Goal: Task Accomplishment & Management: Use online tool/utility

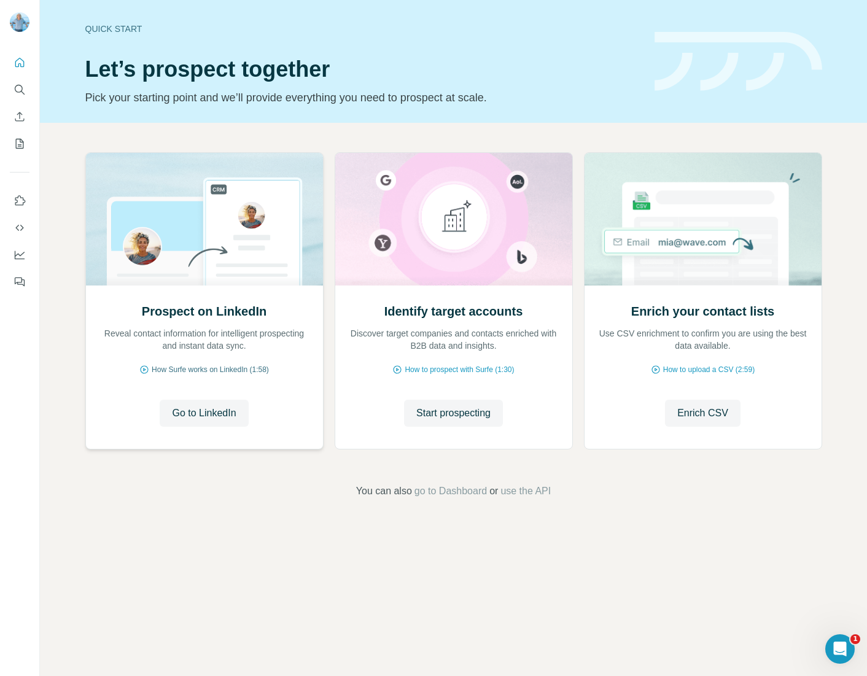
click at [237, 367] on span "How Surfe works on LinkedIn (1:58)" at bounding box center [210, 369] width 117 height 11
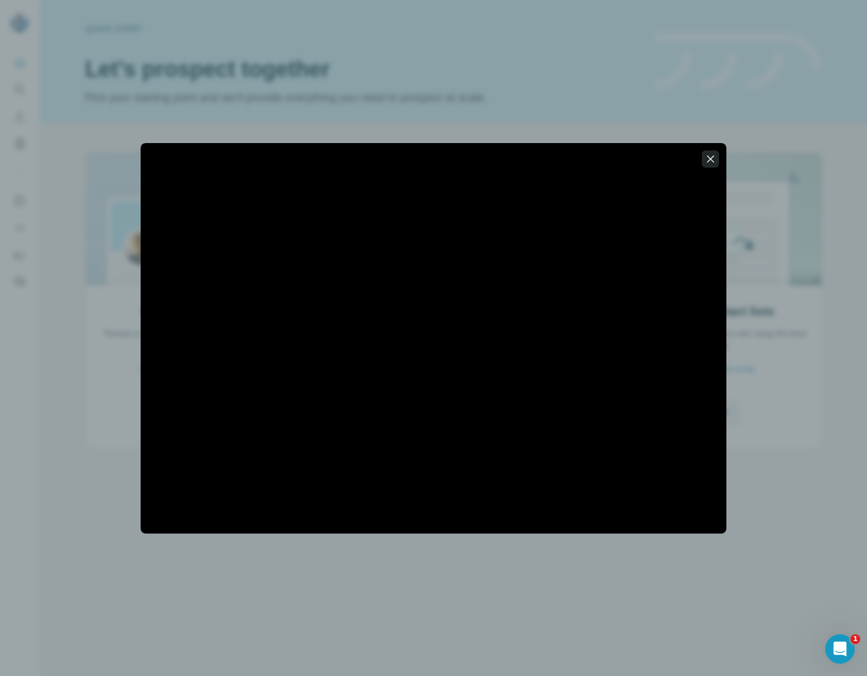
click at [709, 158] on icon "button" at bounding box center [710, 159] width 12 height 12
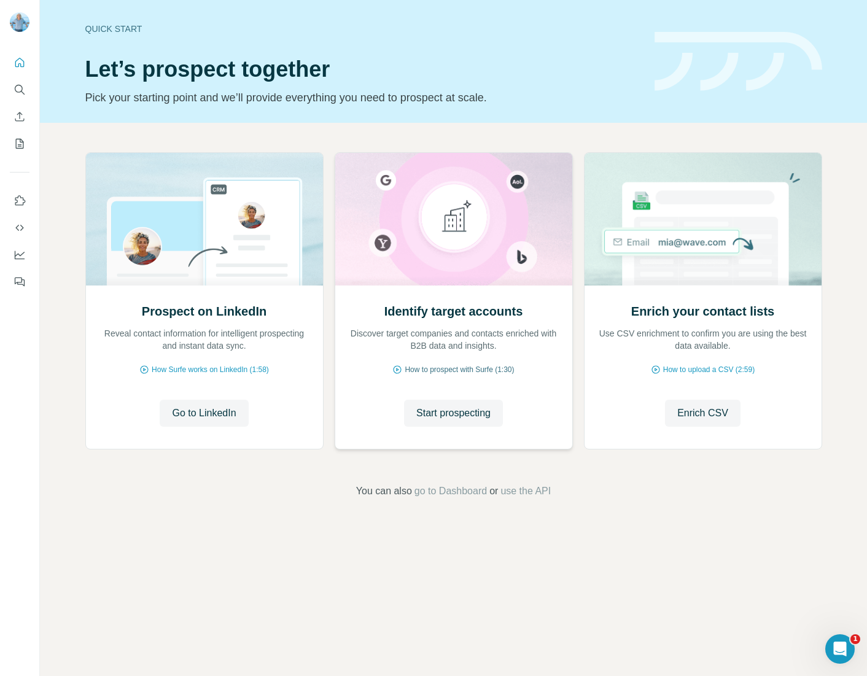
click at [468, 368] on span "How to prospect with Surfe (1:30)" at bounding box center [459, 369] width 109 height 11
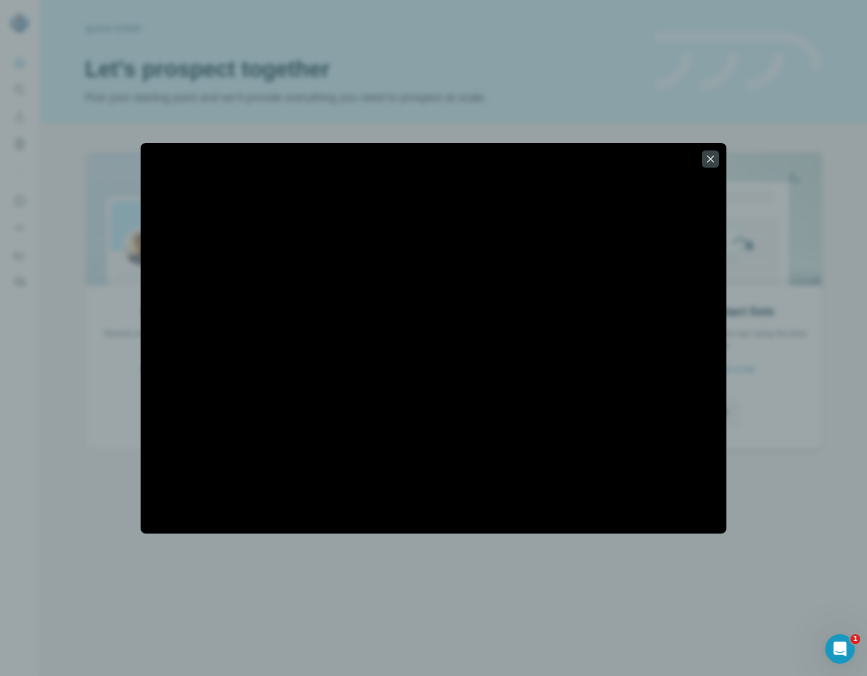
click at [715, 161] on icon "button" at bounding box center [710, 159] width 12 height 12
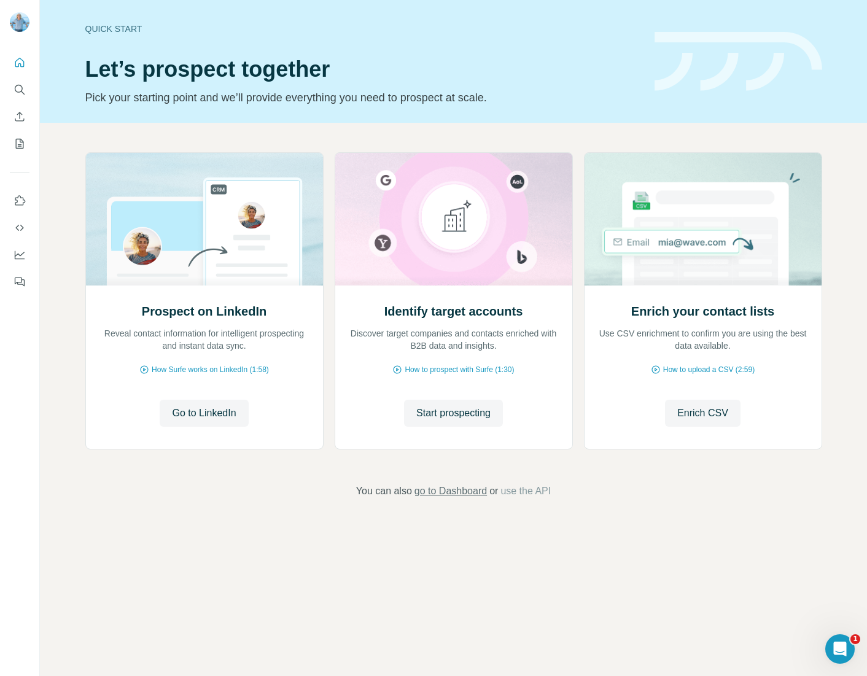
click at [452, 492] on span "go to Dashboard" at bounding box center [450, 491] width 72 height 15
click at [461, 414] on span "Start prospecting" at bounding box center [453, 413] width 74 height 15
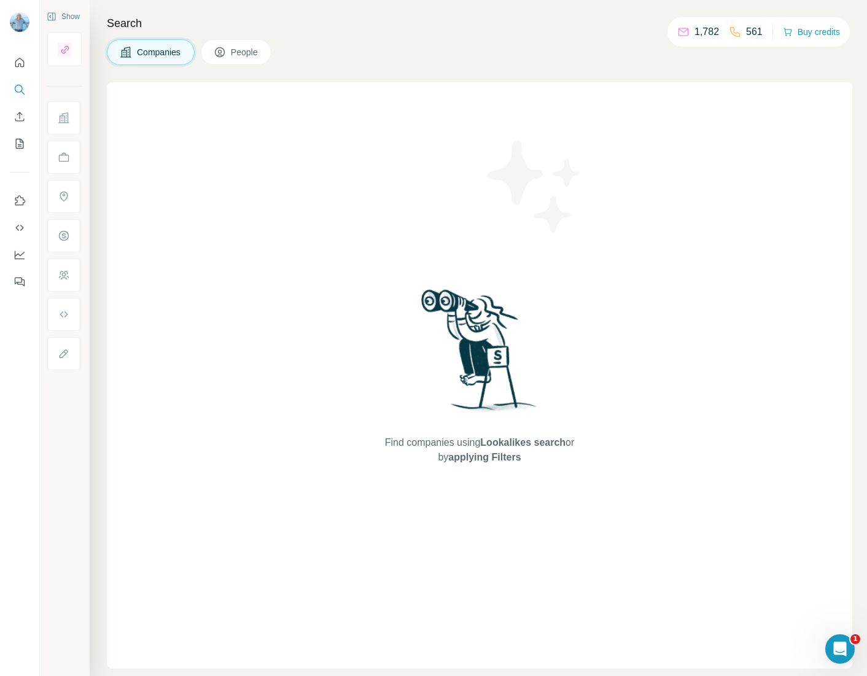
click at [243, 53] on span "People" at bounding box center [245, 52] width 28 height 12
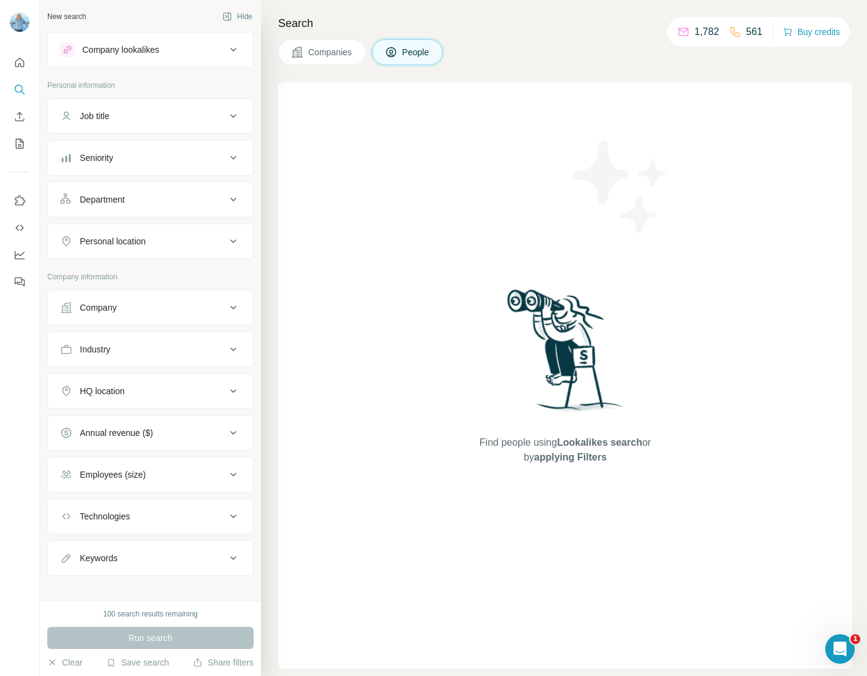
click at [710, 33] on p "1,782" at bounding box center [707, 32] width 25 height 15
click at [163, 199] on div "Department" at bounding box center [143, 199] width 166 height 12
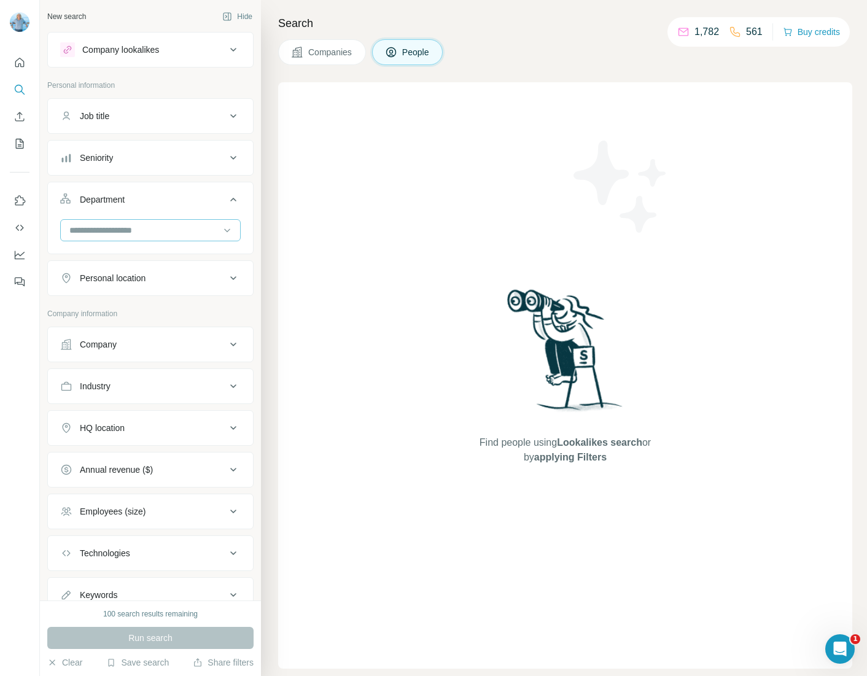
click at [158, 225] on input at bounding box center [144, 231] width 152 height 14
type input "****"
click at [153, 257] on p "Marketing and Advertising" at bounding box center [120, 258] width 99 height 12
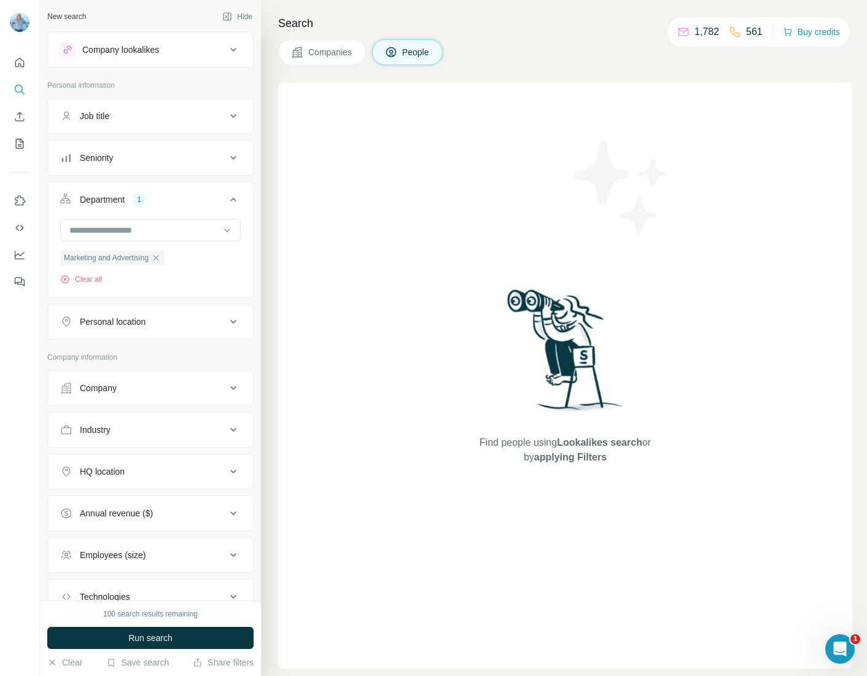
click at [214, 512] on div "Annual revenue ($)" at bounding box center [143, 513] width 166 height 12
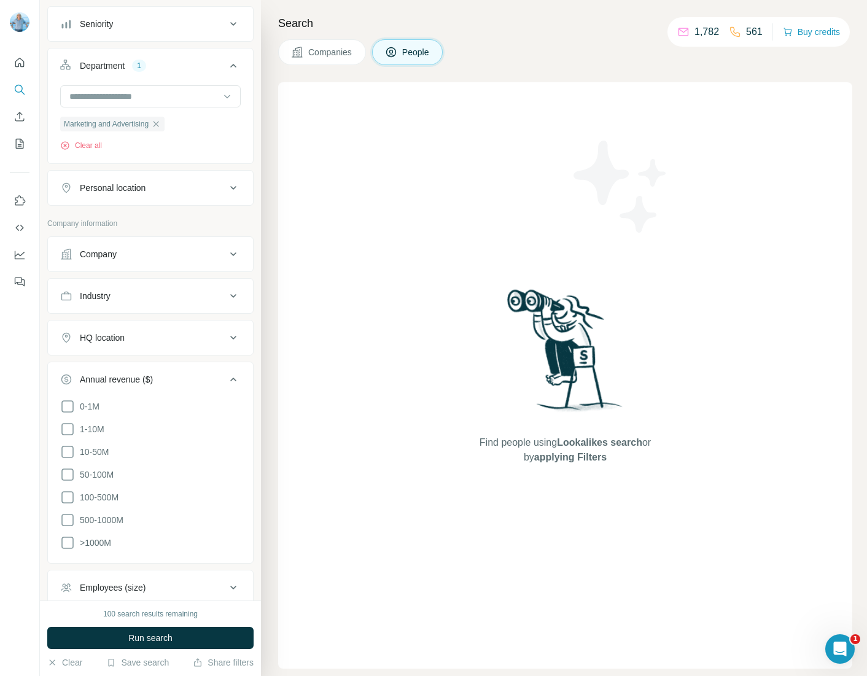
scroll to position [139, 0]
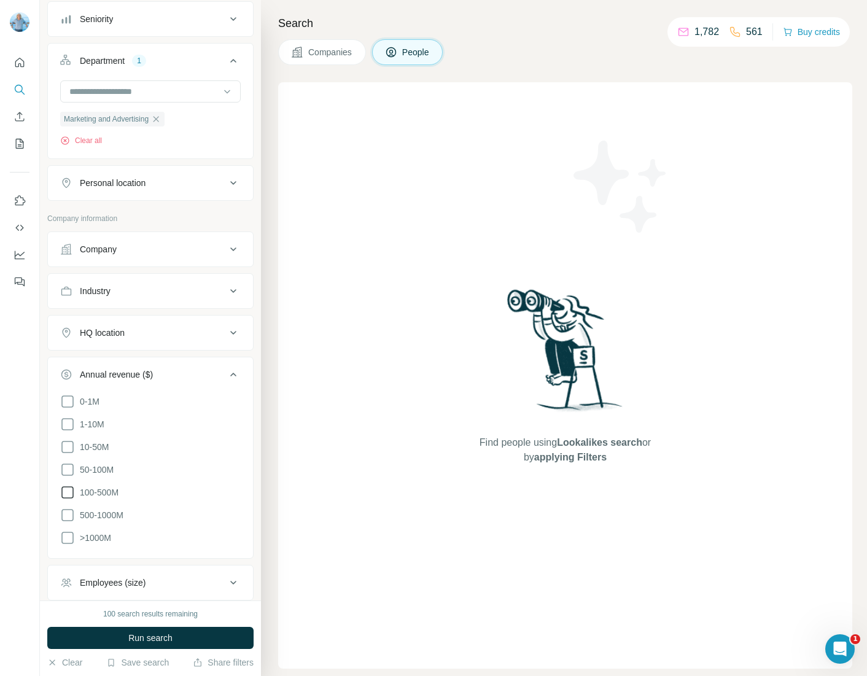
click at [71, 495] on icon at bounding box center [67, 492] width 15 height 15
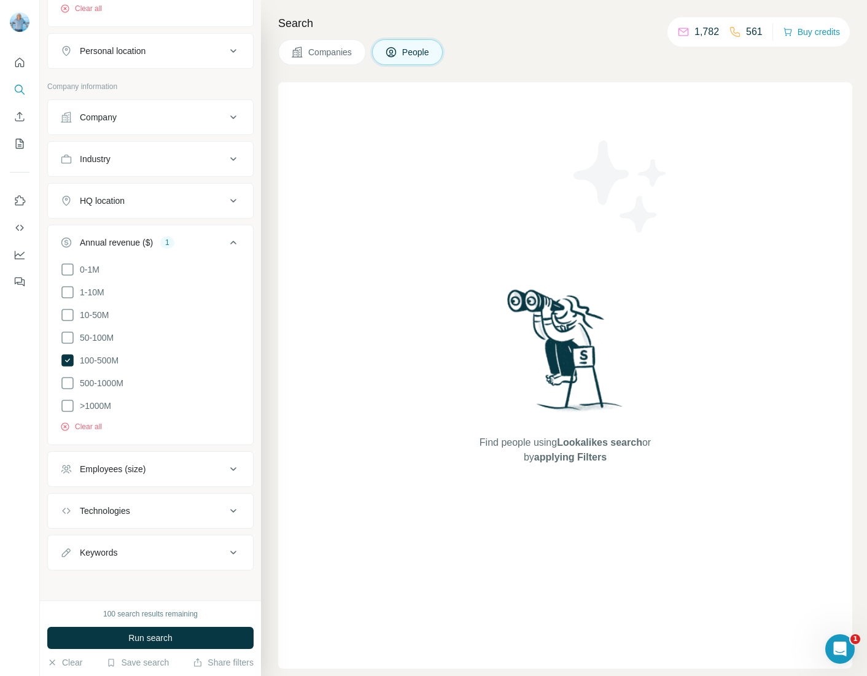
scroll to position [273, 0]
click at [226, 467] on icon at bounding box center [233, 466] width 15 height 15
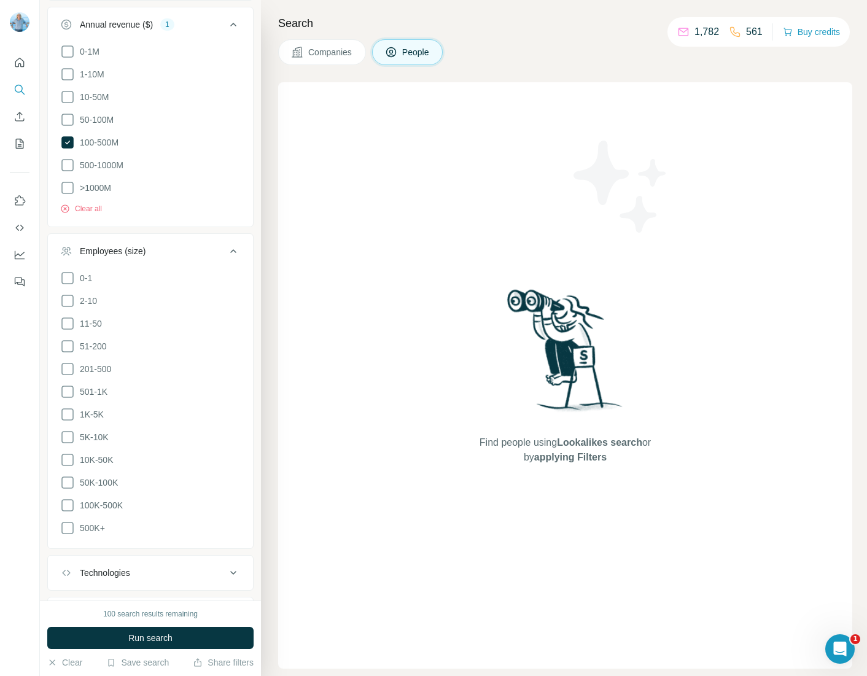
scroll to position [493, 0]
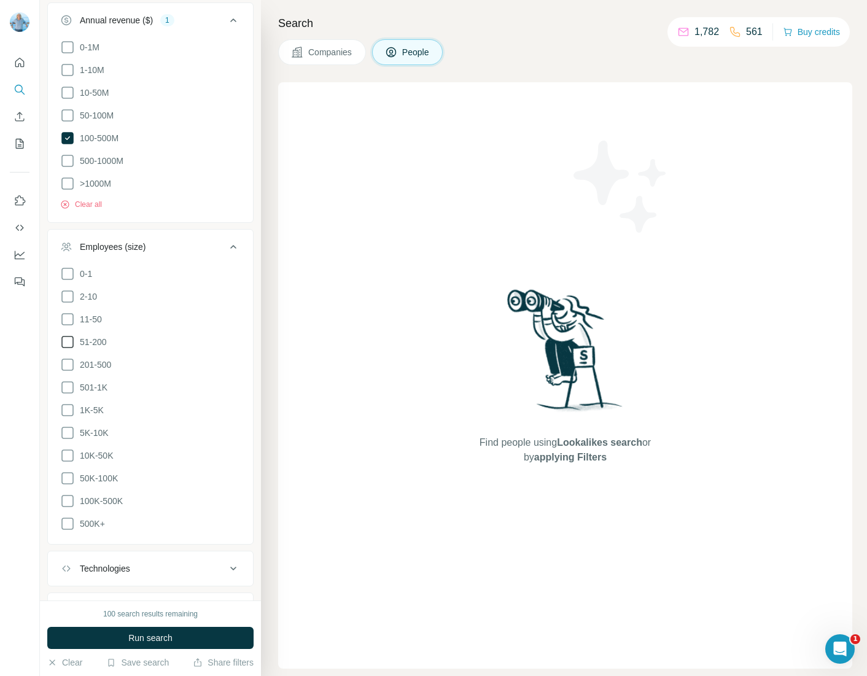
click at [69, 340] on icon at bounding box center [67, 342] width 15 height 15
click at [69, 360] on icon at bounding box center [67, 364] width 15 height 15
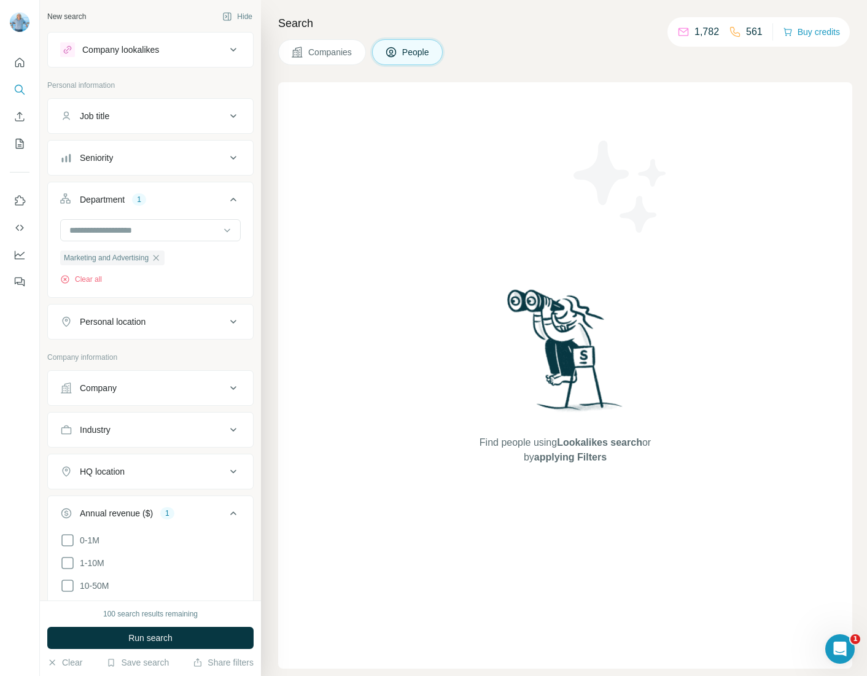
click at [227, 119] on icon at bounding box center [233, 116] width 15 height 15
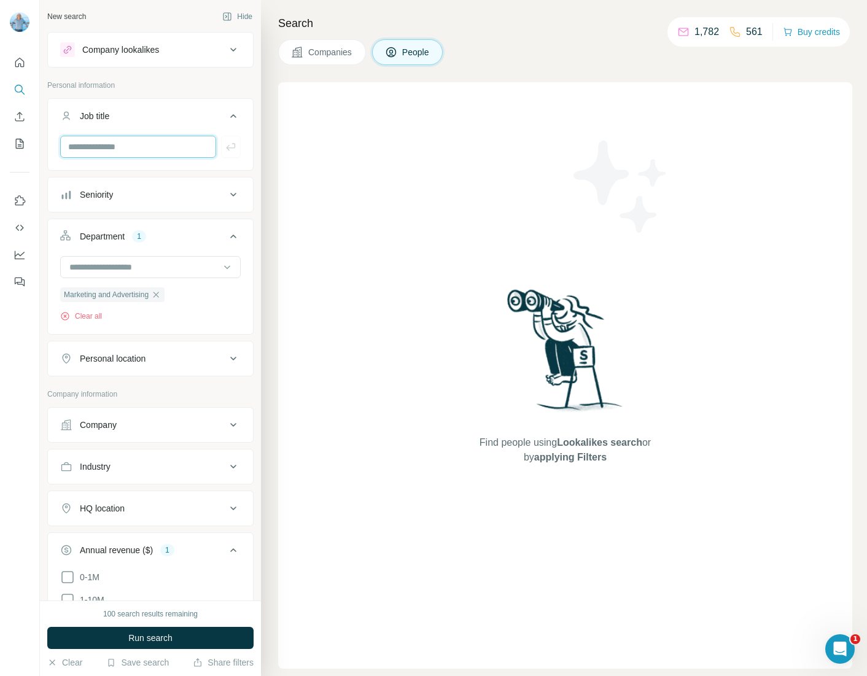
click at [160, 145] on input "text" at bounding box center [138, 147] width 156 height 22
type input "**********"
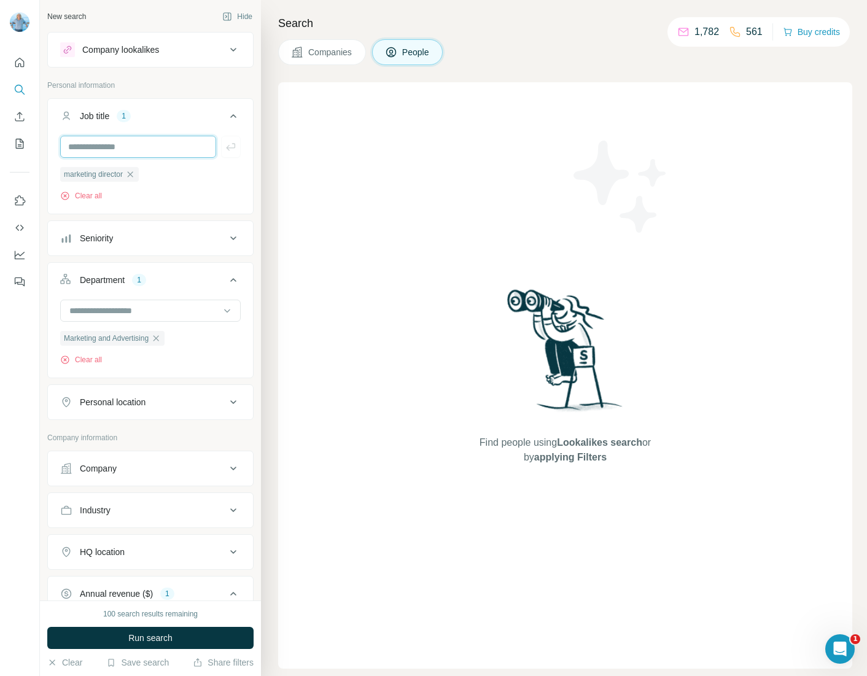
click at [156, 149] on input "text" at bounding box center [138, 147] width 156 height 22
type input "**********"
click at [225, 152] on icon "button" at bounding box center [231, 147] width 12 height 12
click at [184, 150] on input "text" at bounding box center [138, 147] width 156 height 22
type input "***"
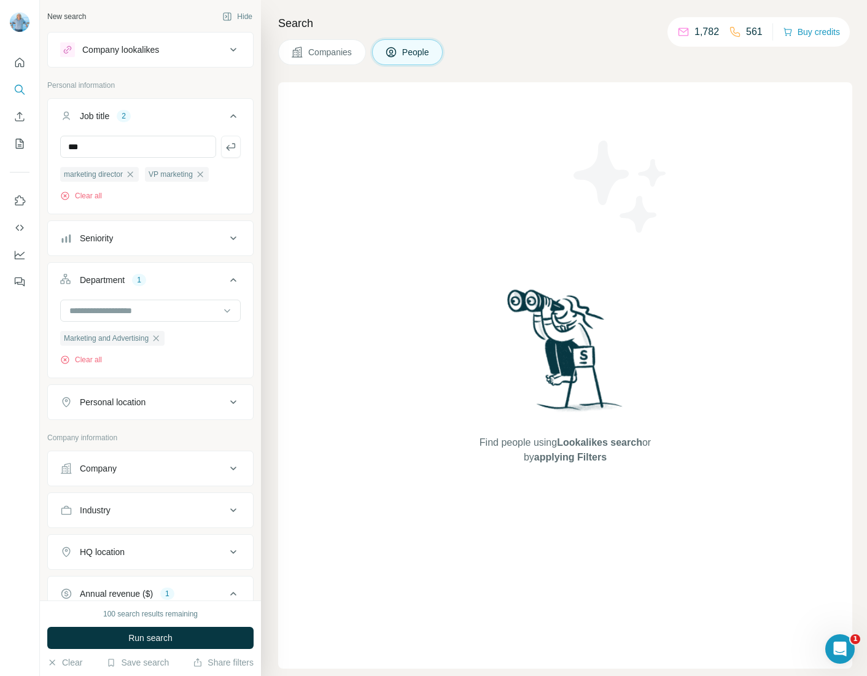
click at [225, 151] on icon "button" at bounding box center [231, 147] width 12 height 12
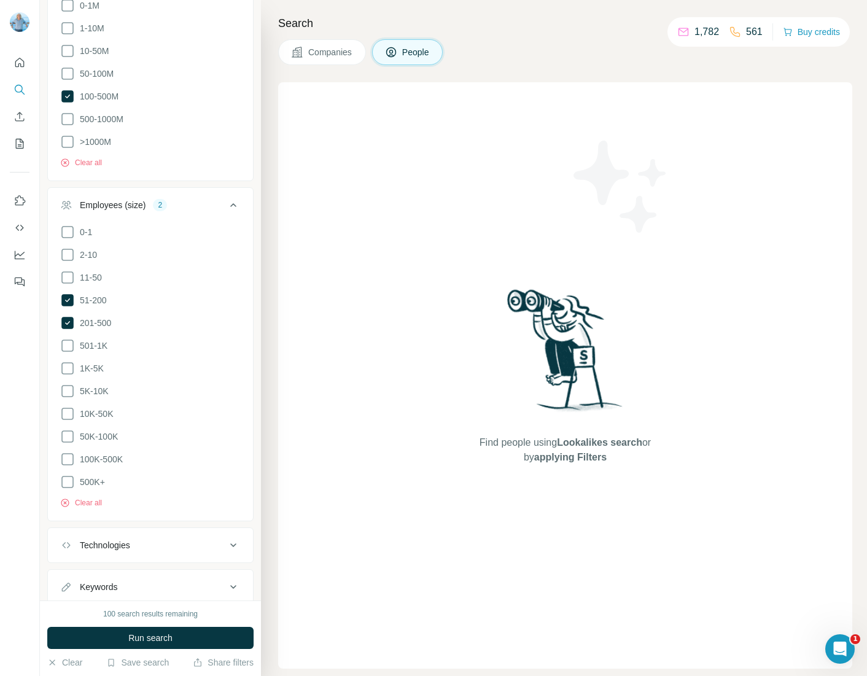
scroll to position [671, 0]
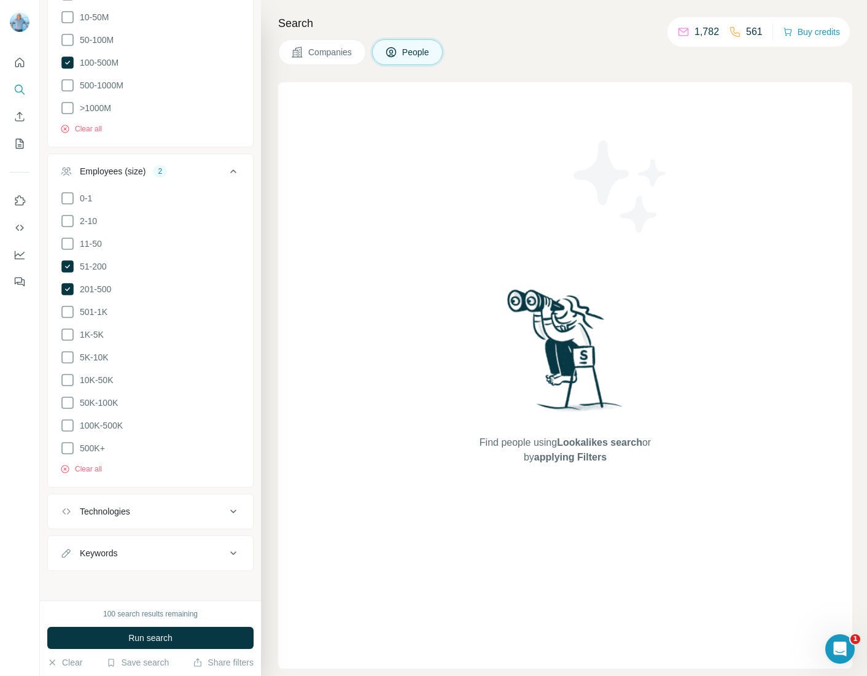
click at [226, 508] on icon at bounding box center [233, 511] width 15 height 15
click at [226, 506] on icon at bounding box center [233, 511] width 15 height 15
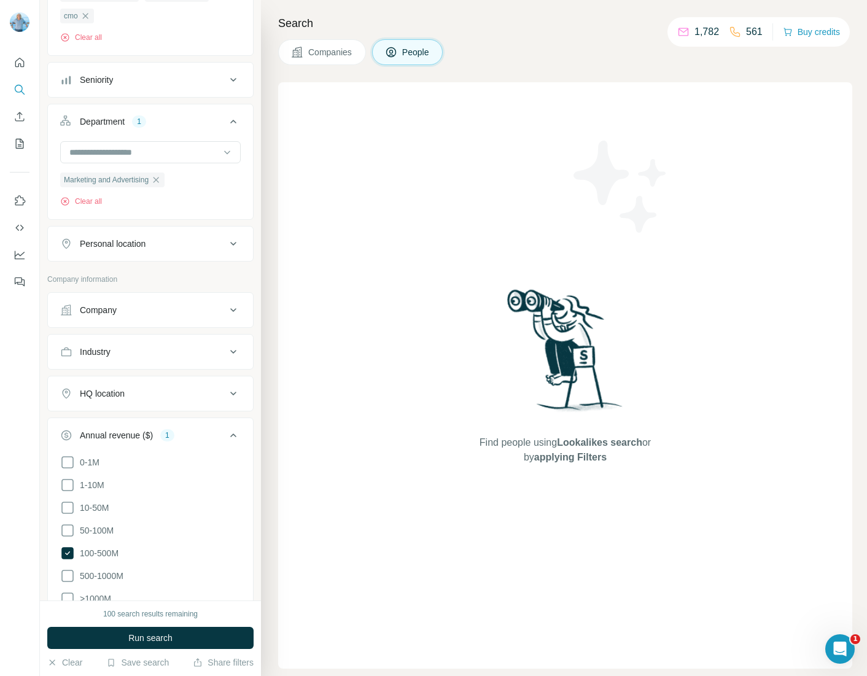
scroll to position [171, 0]
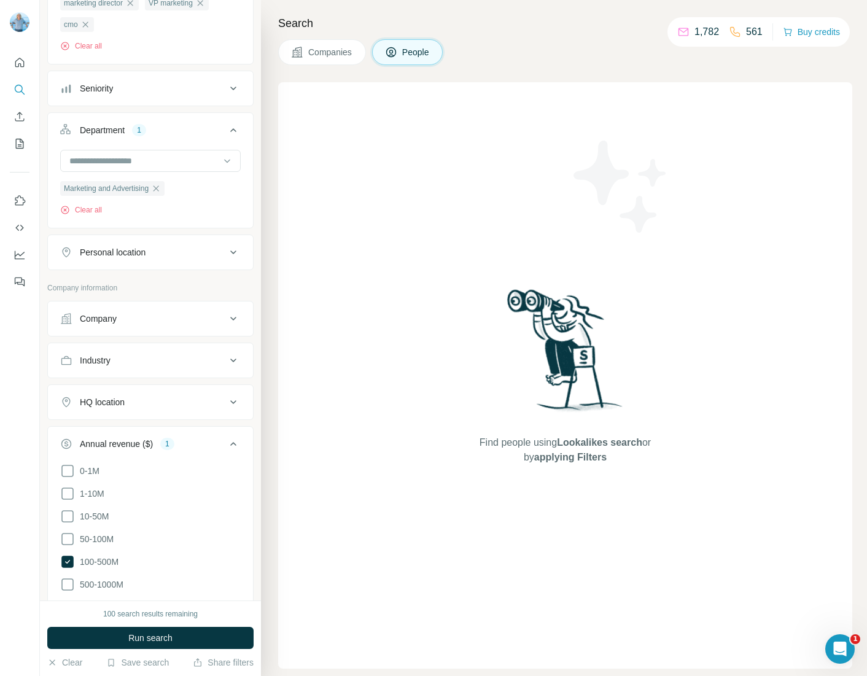
click at [226, 359] on icon at bounding box center [233, 360] width 15 height 15
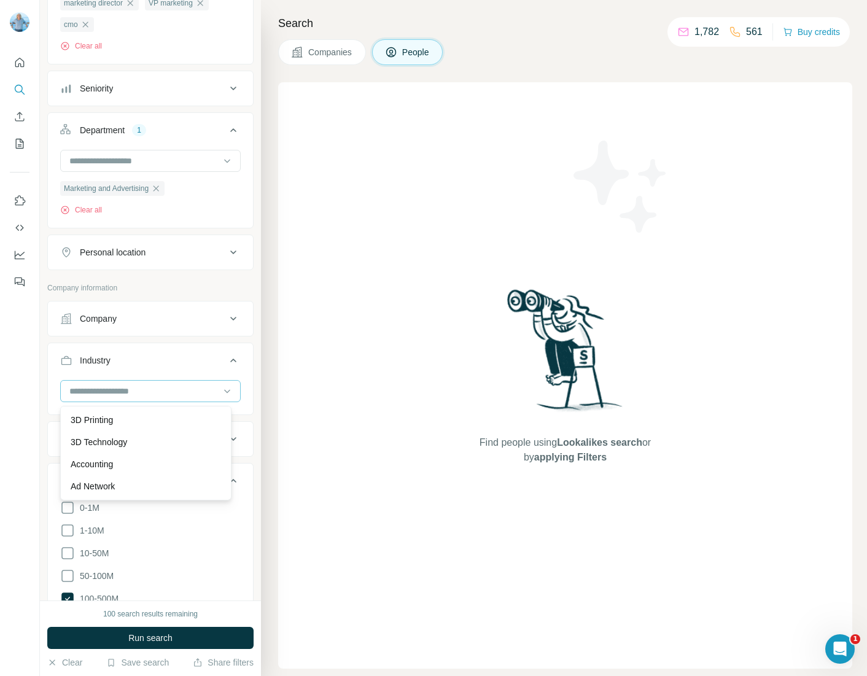
click at [141, 391] on input at bounding box center [144, 391] width 152 height 14
click at [154, 394] on input at bounding box center [144, 391] width 152 height 14
click at [114, 390] on input at bounding box center [144, 391] width 152 height 14
click at [109, 390] on input at bounding box center [144, 391] width 152 height 14
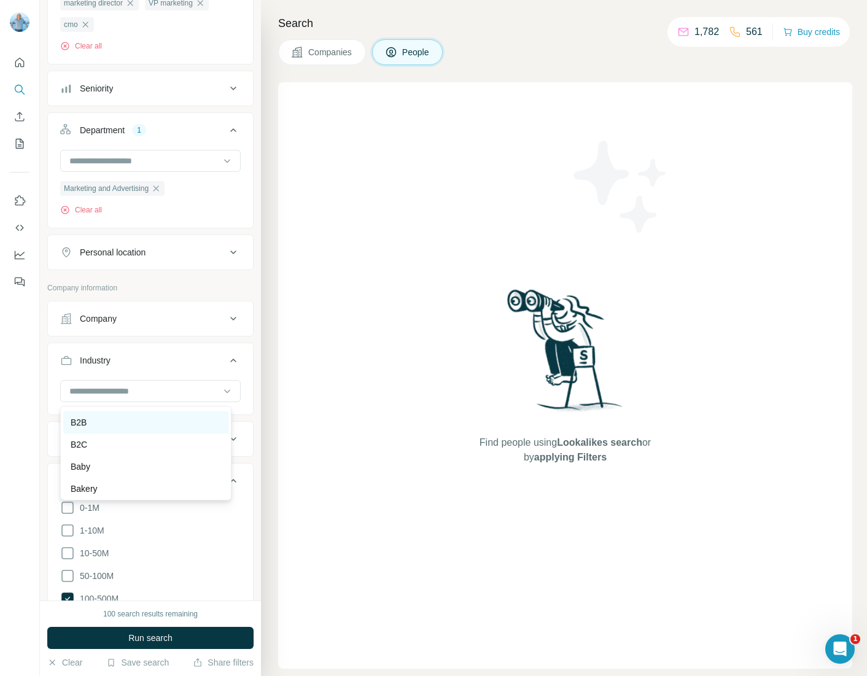
click at [80, 429] on p "B2B" at bounding box center [79, 422] width 16 height 12
click at [128, 389] on input at bounding box center [144, 391] width 152 height 14
click at [221, 392] on icon at bounding box center [227, 391] width 12 height 12
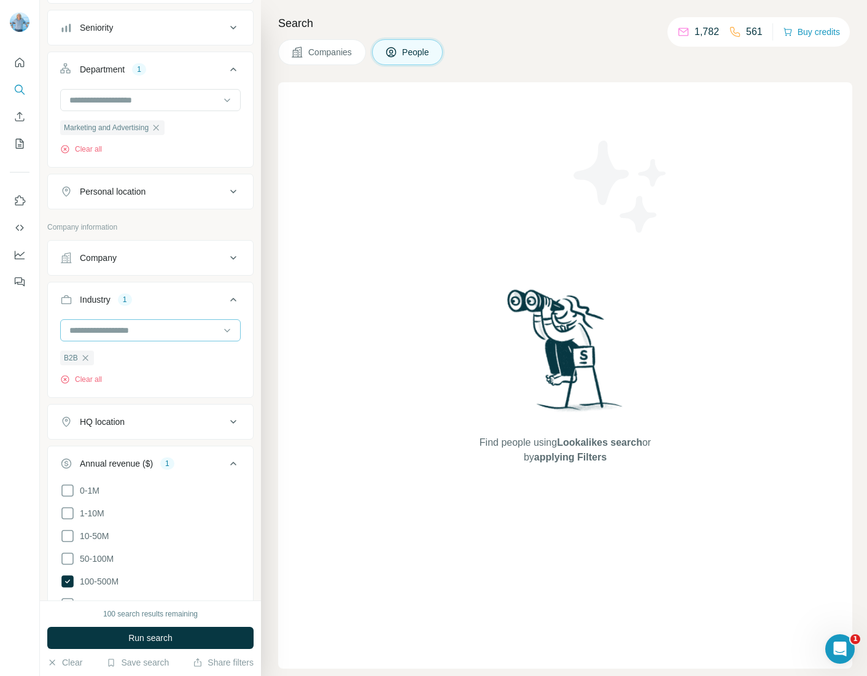
click at [187, 330] on input at bounding box center [144, 331] width 152 height 14
click at [99, 341] on p "Manufacturing" at bounding box center [98, 335] width 55 height 12
click at [142, 332] on input at bounding box center [144, 331] width 152 height 14
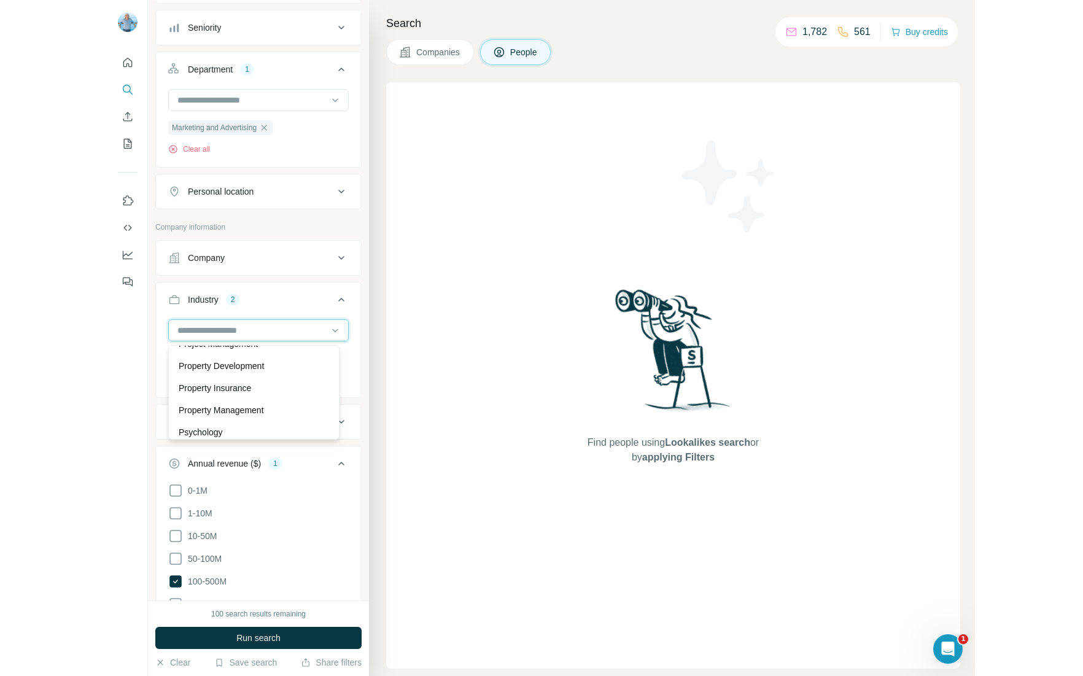
scroll to position [10022, 0]
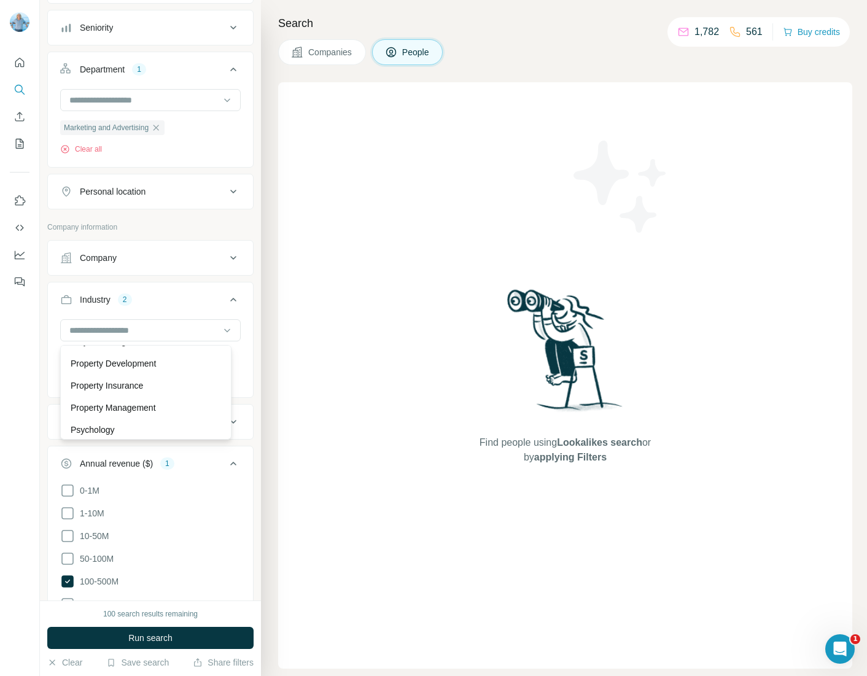
click at [135, 325] on p "Professional Services" at bounding box center [112, 319] width 83 height 12
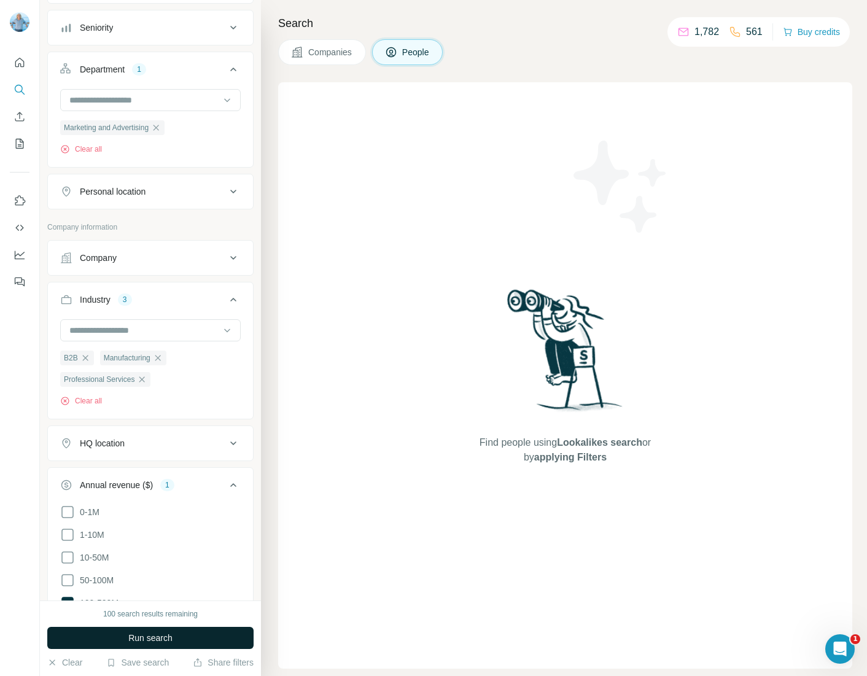
click at [141, 640] on span "Run search" at bounding box center [150, 638] width 44 height 12
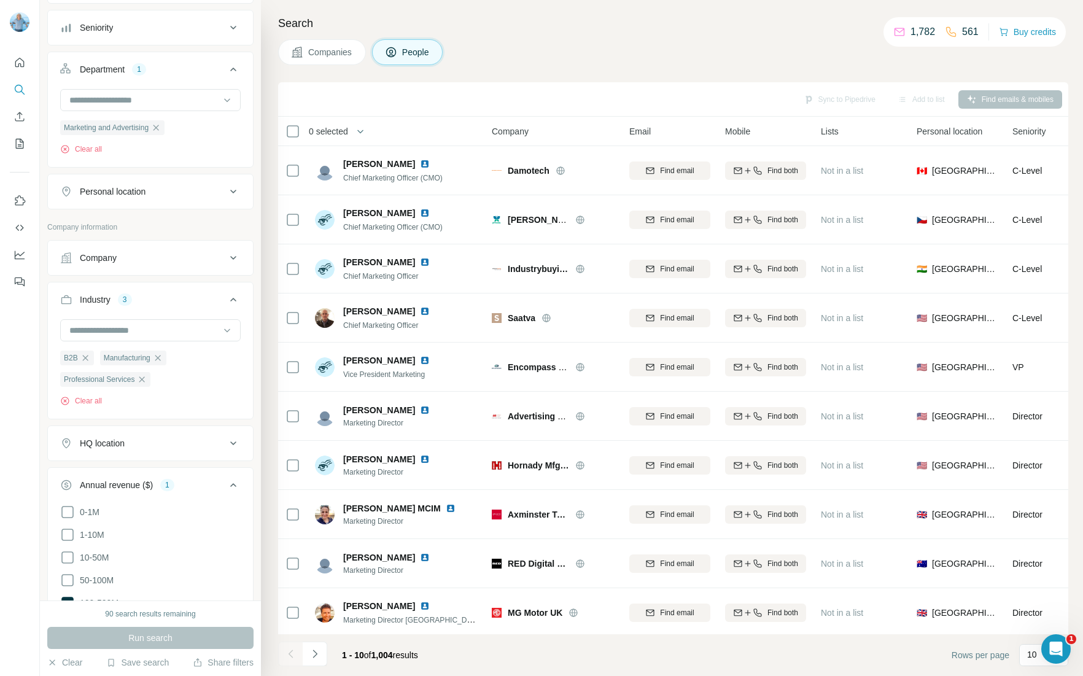
click at [866, 98] on div "Sync to Pipedrive Add to list Find emails & mobiles" at bounding box center [673, 98] width 778 height 21
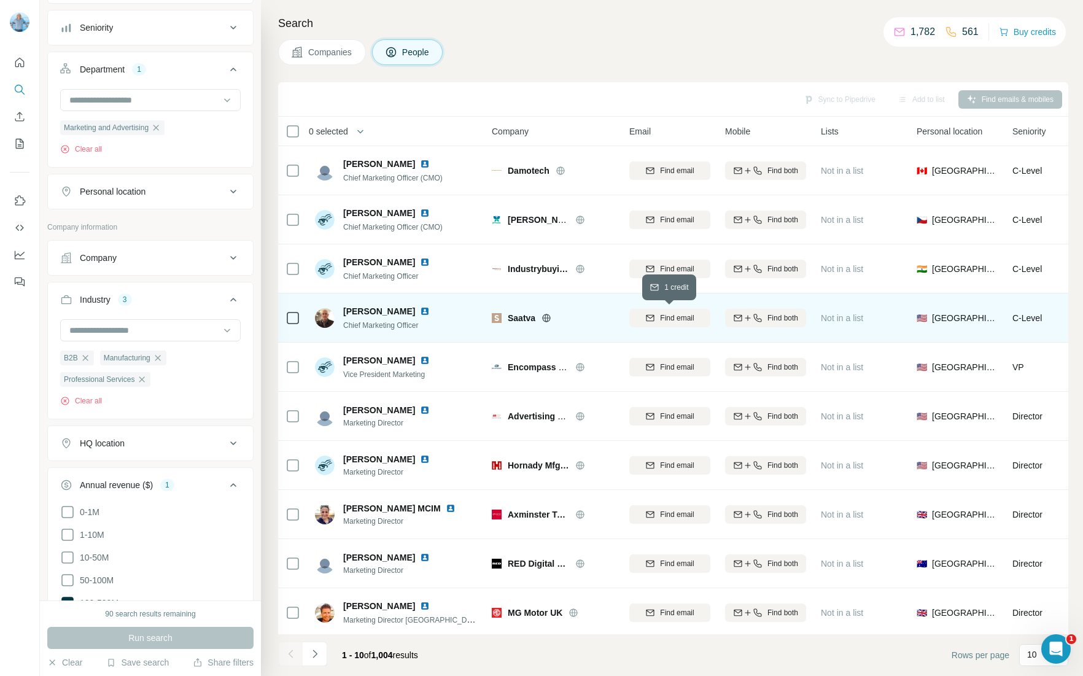
click at [675, 321] on span "Find email" at bounding box center [677, 318] width 34 height 11
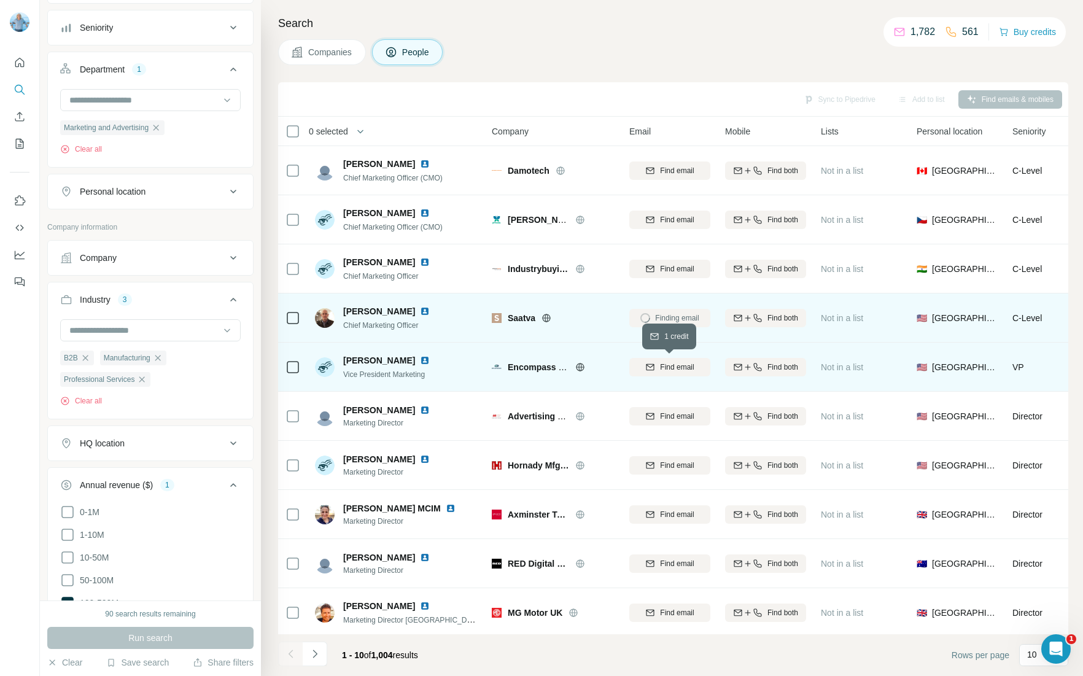
click at [664, 367] on span "Find email" at bounding box center [677, 367] width 34 height 11
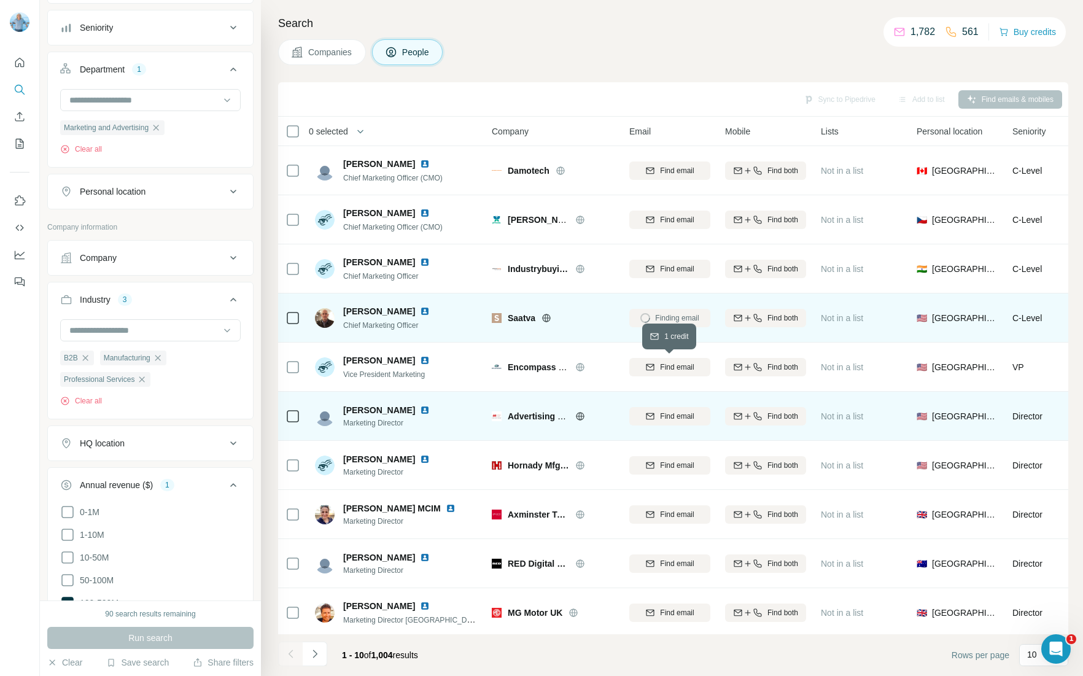
click at [669, 411] on span "Find email" at bounding box center [677, 416] width 34 height 11
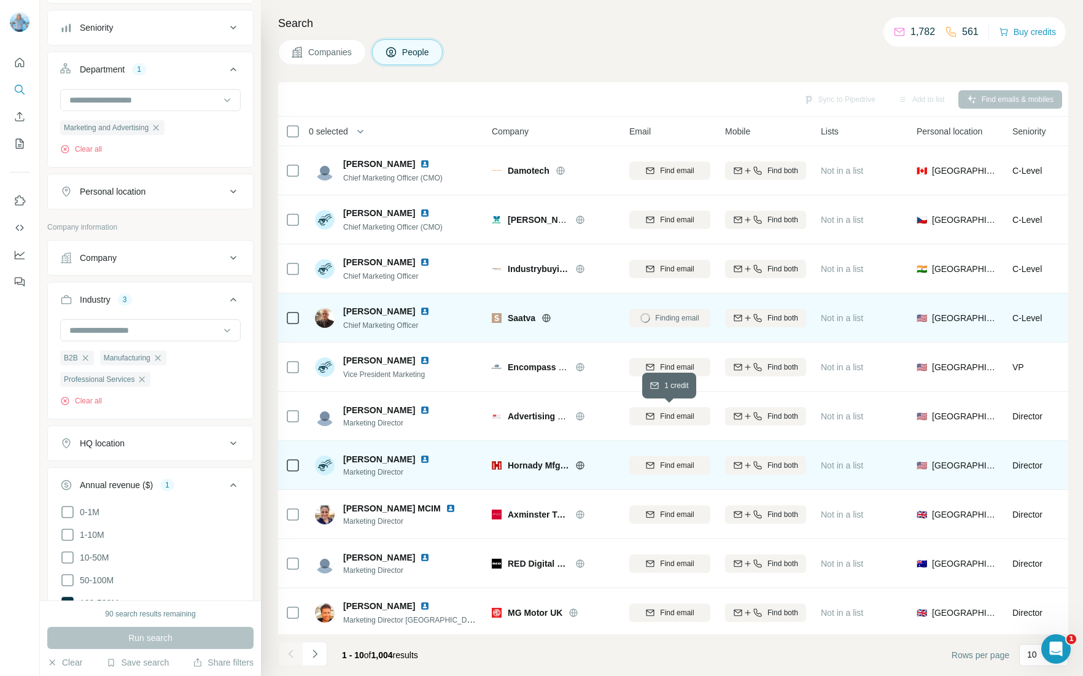
click at [673, 467] on span "Find email" at bounding box center [677, 465] width 34 height 11
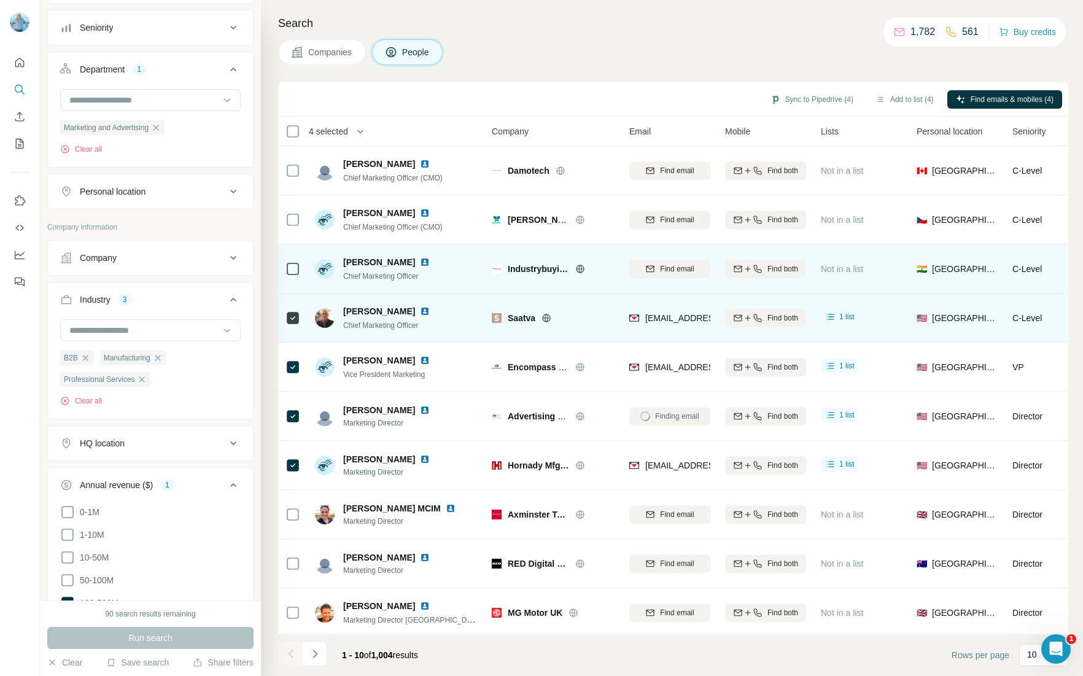
scroll to position [10, 0]
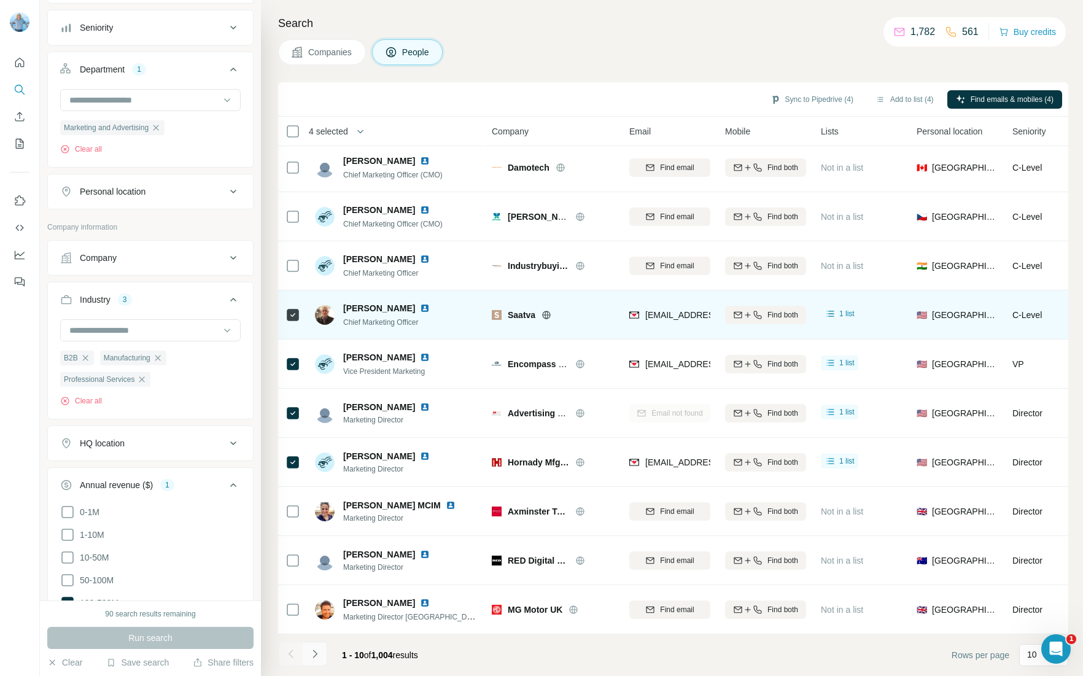
click at [316, 653] on icon "Navigate to next page" at bounding box center [315, 654] width 12 height 12
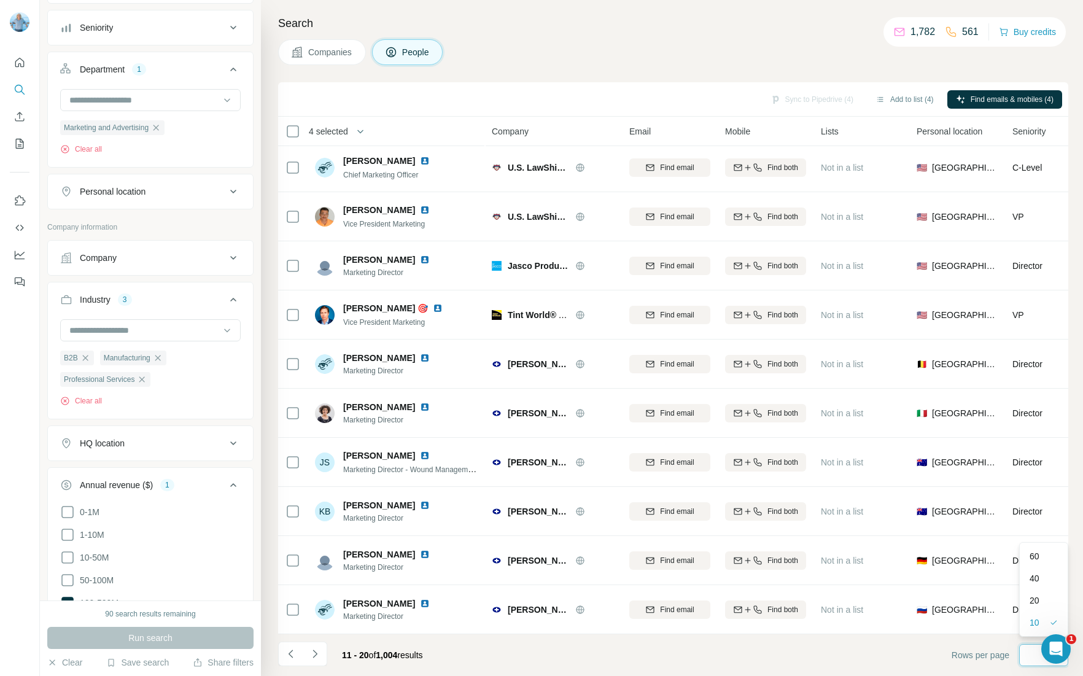
scroll to position [0, 0]
click at [866, 559] on p "60" at bounding box center [1035, 556] width 10 height 12
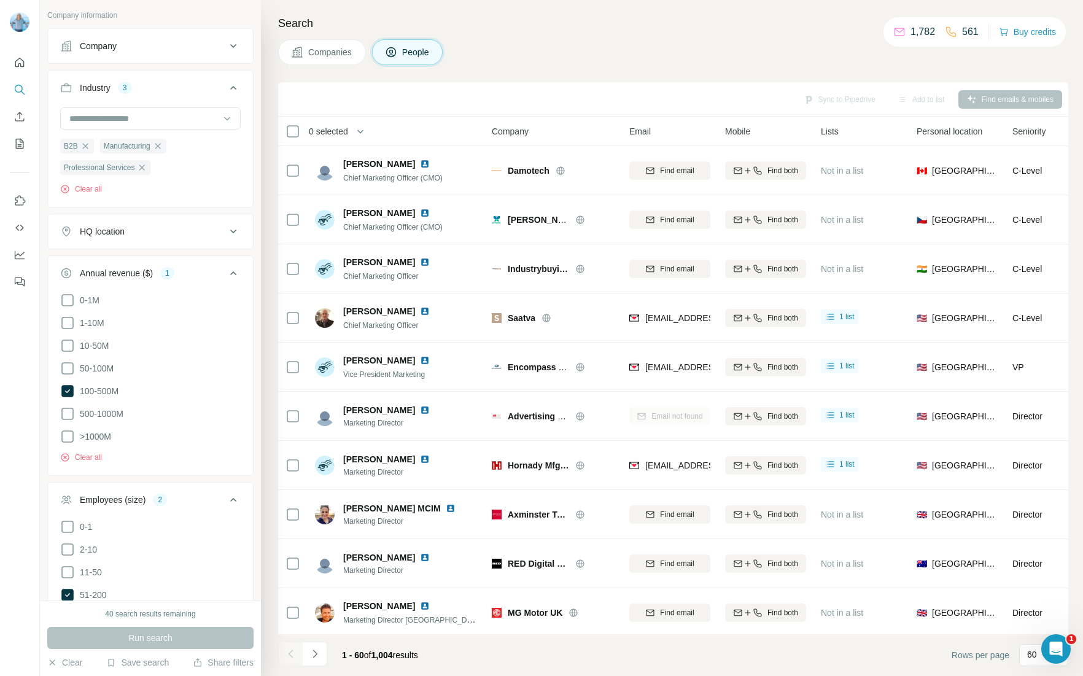
scroll to position [445, 0]
click at [226, 230] on icon at bounding box center [233, 231] width 15 height 15
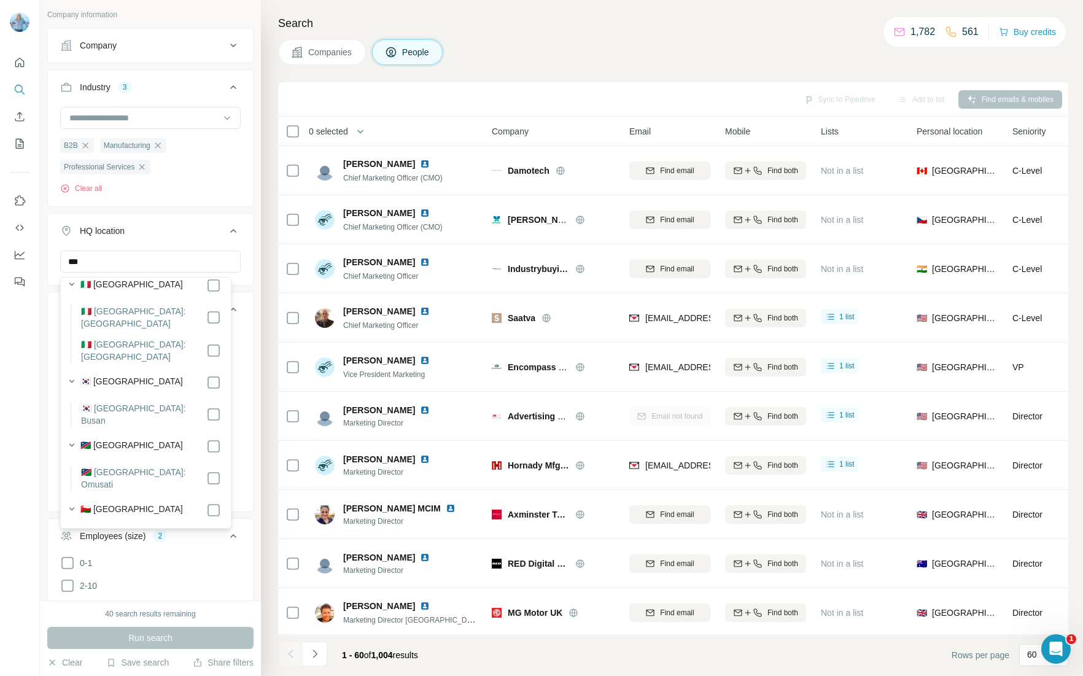
scroll to position [473, 0]
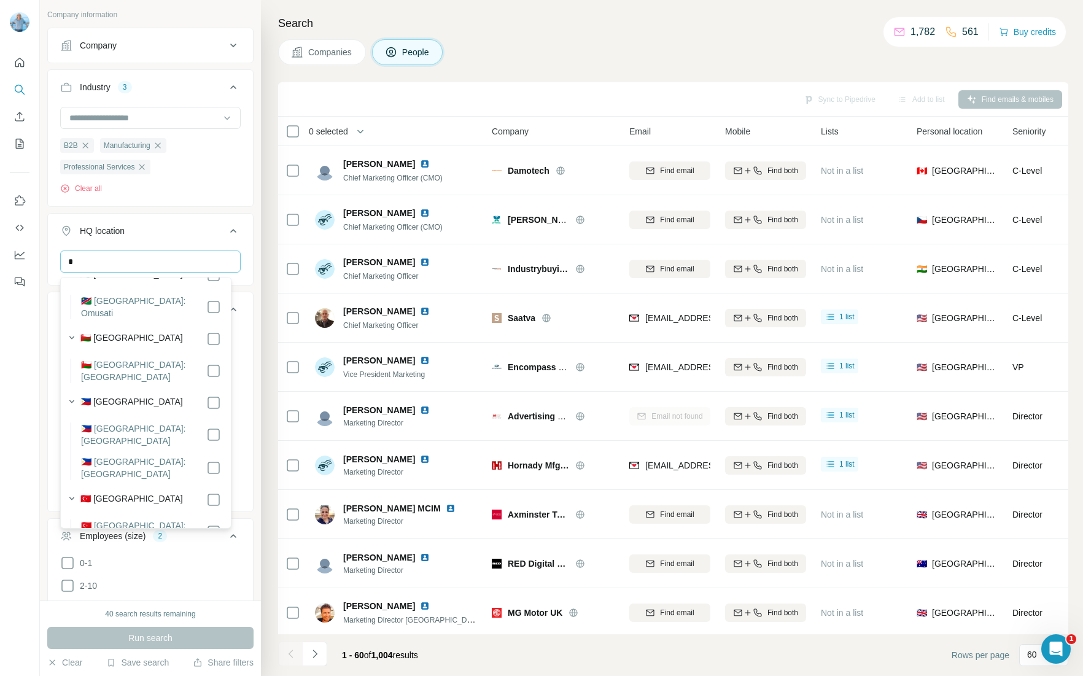
click at [101, 265] on input "*" at bounding box center [150, 262] width 181 height 22
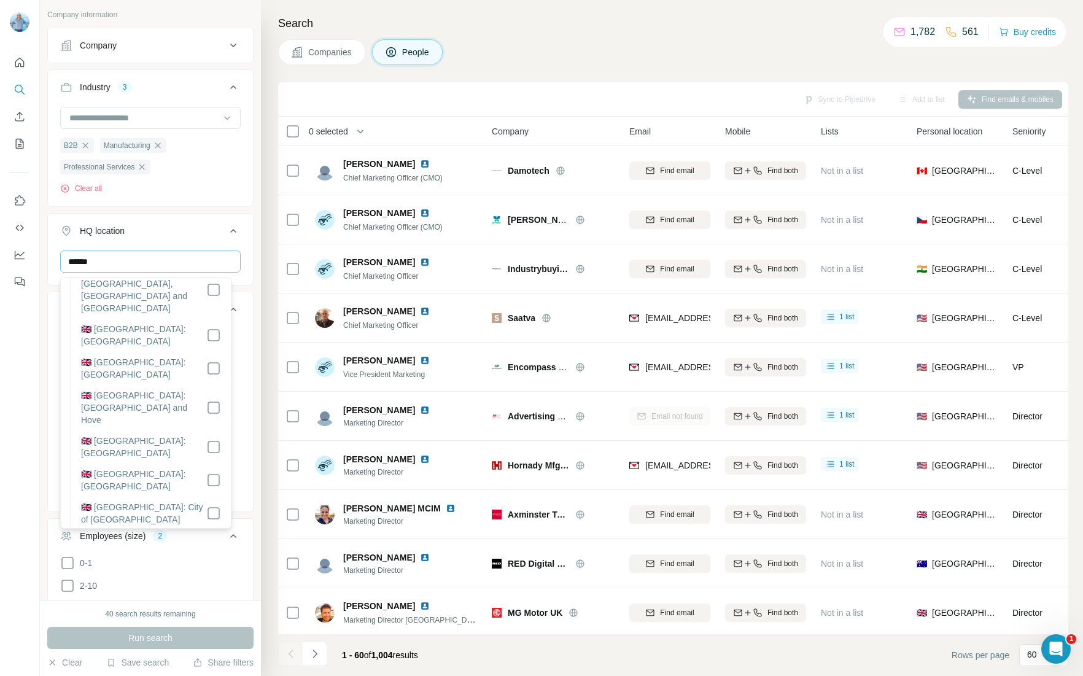
scroll to position [6854, 0]
type input "******"
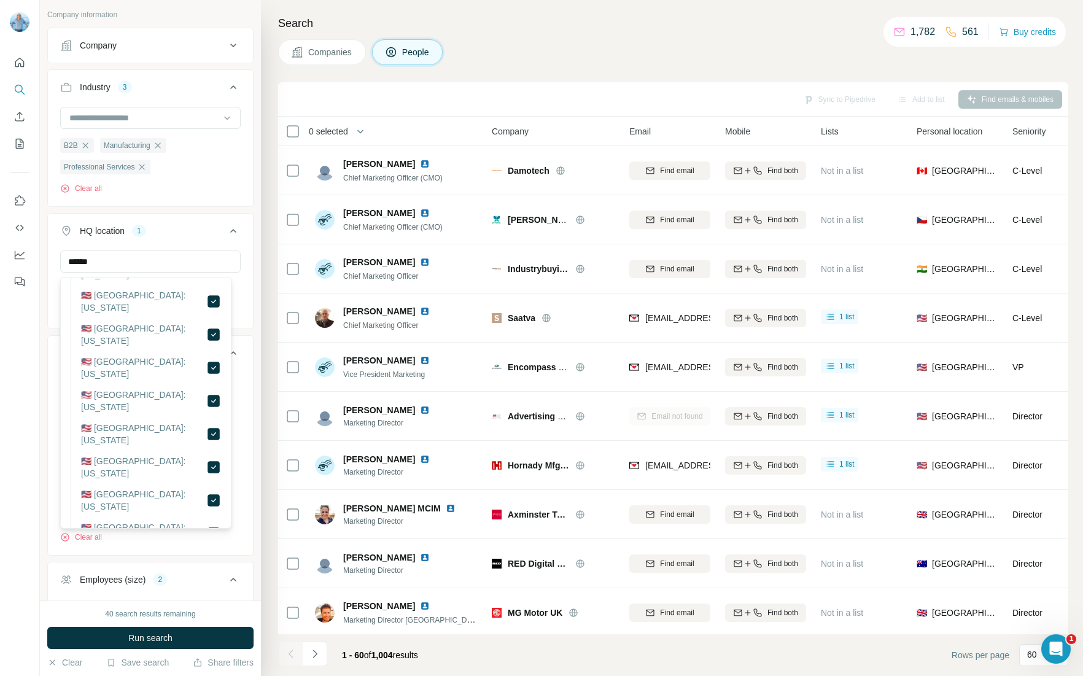
scroll to position [8314, 0]
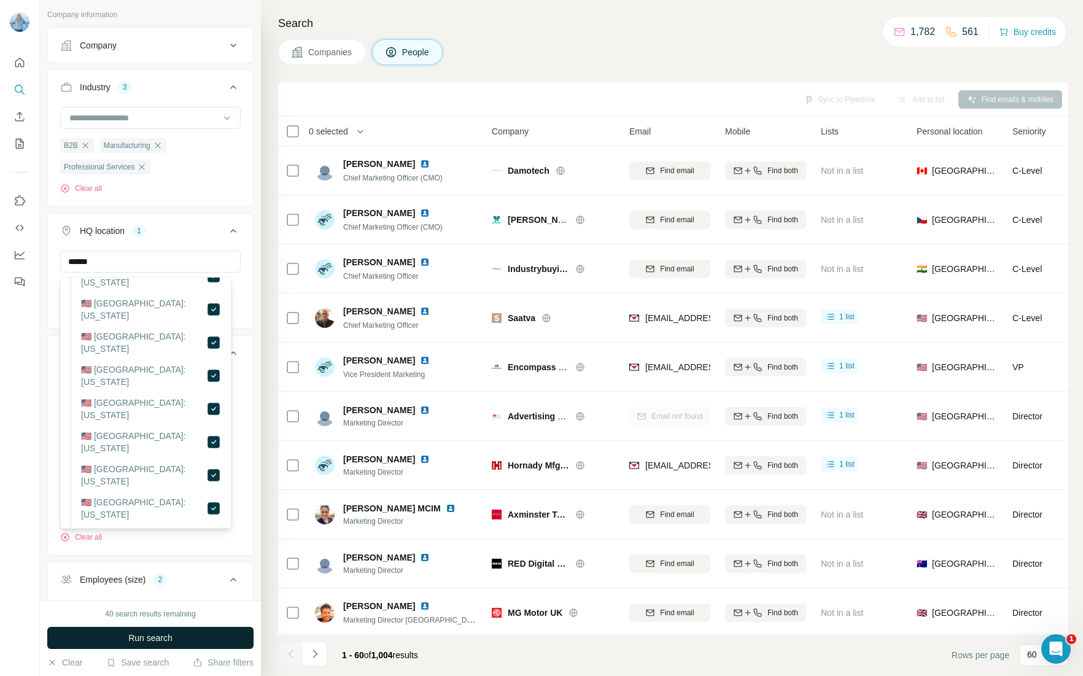
click at [154, 636] on span "Run search" at bounding box center [150, 638] width 44 height 12
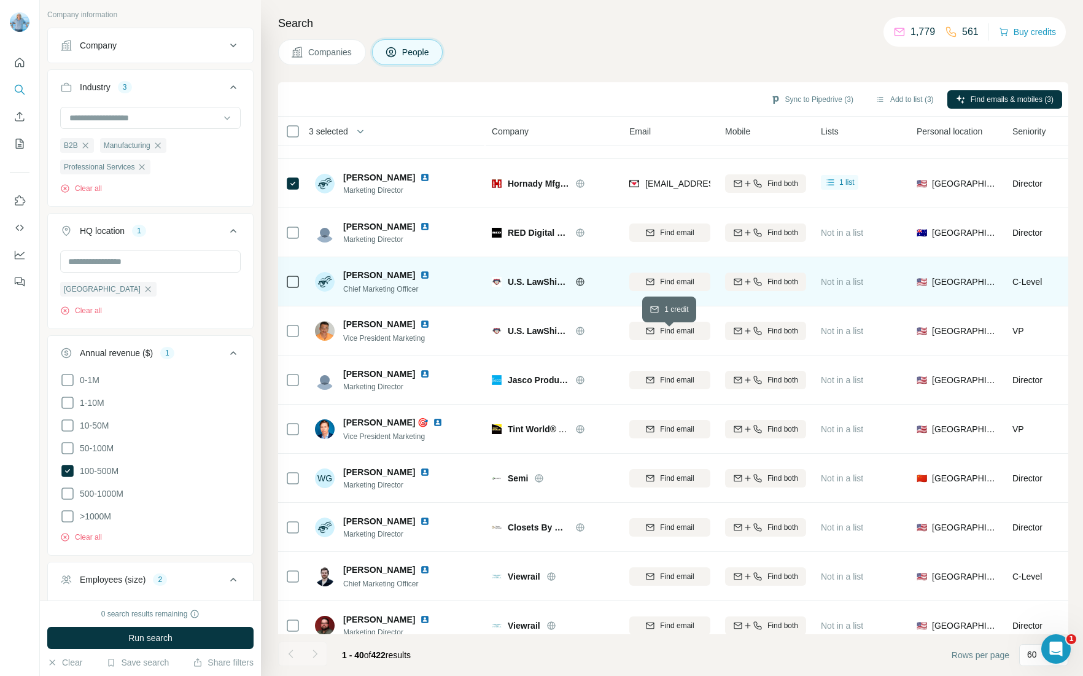
scroll to position [179, 0]
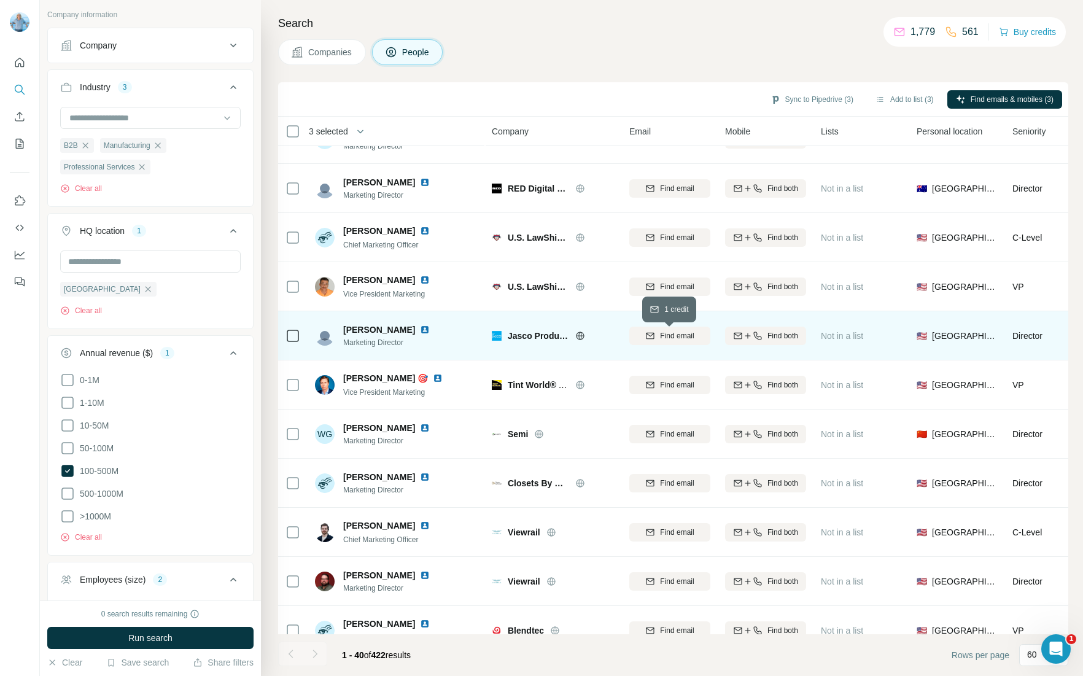
click at [660, 337] on span "Find email" at bounding box center [677, 335] width 34 height 11
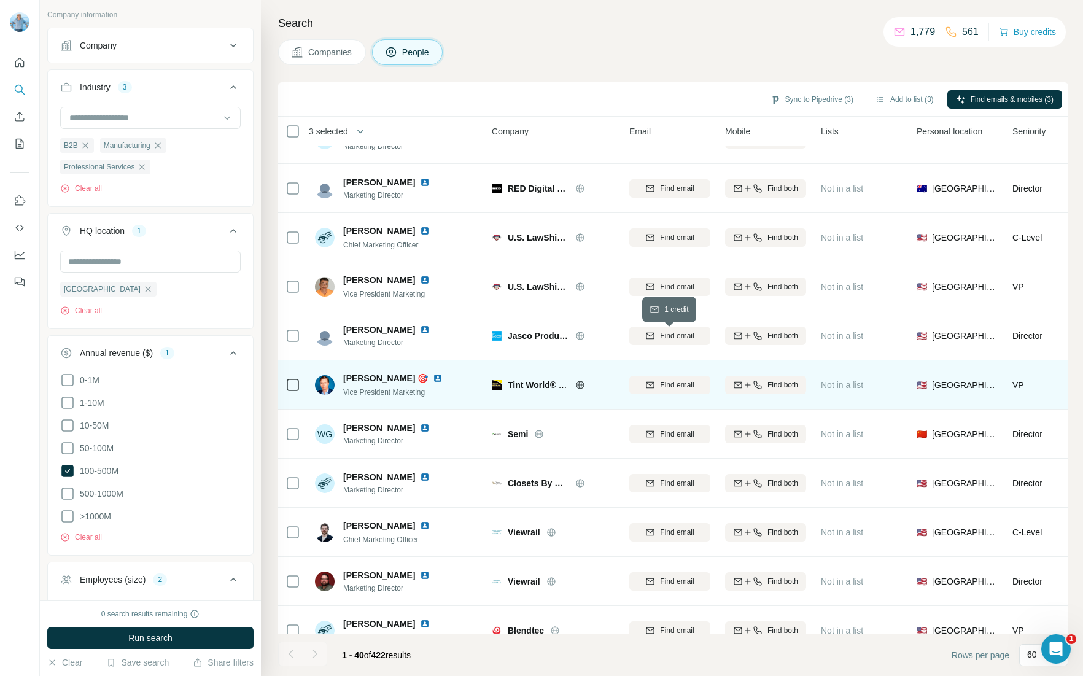
click at [671, 383] on span "Find email" at bounding box center [677, 384] width 34 height 11
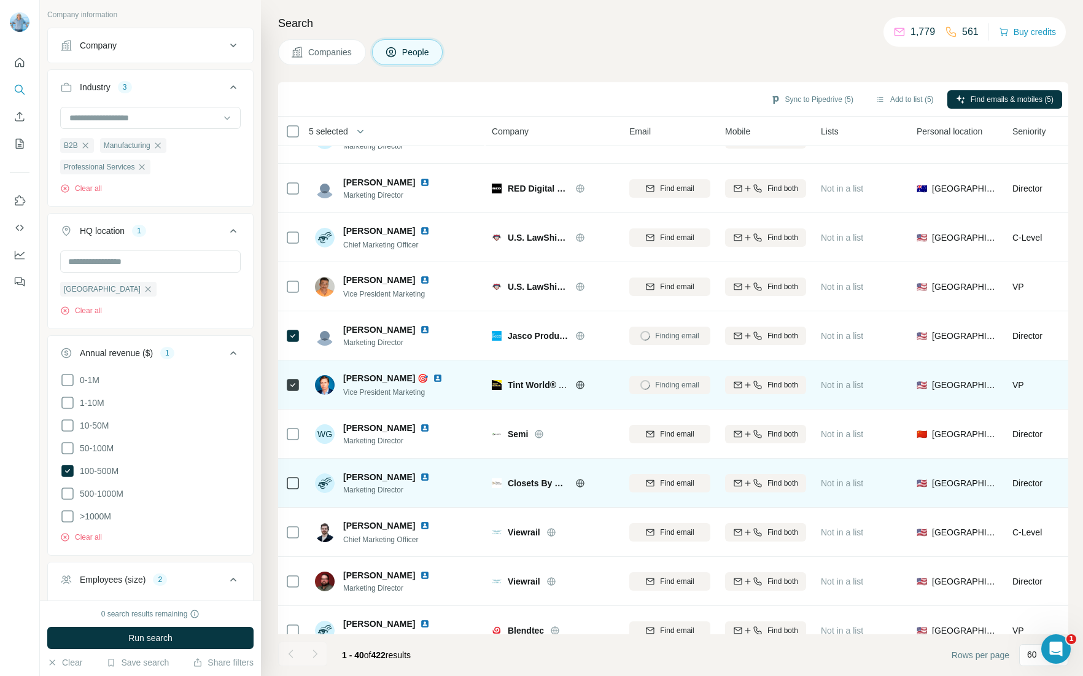
scroll to position [407, 0]
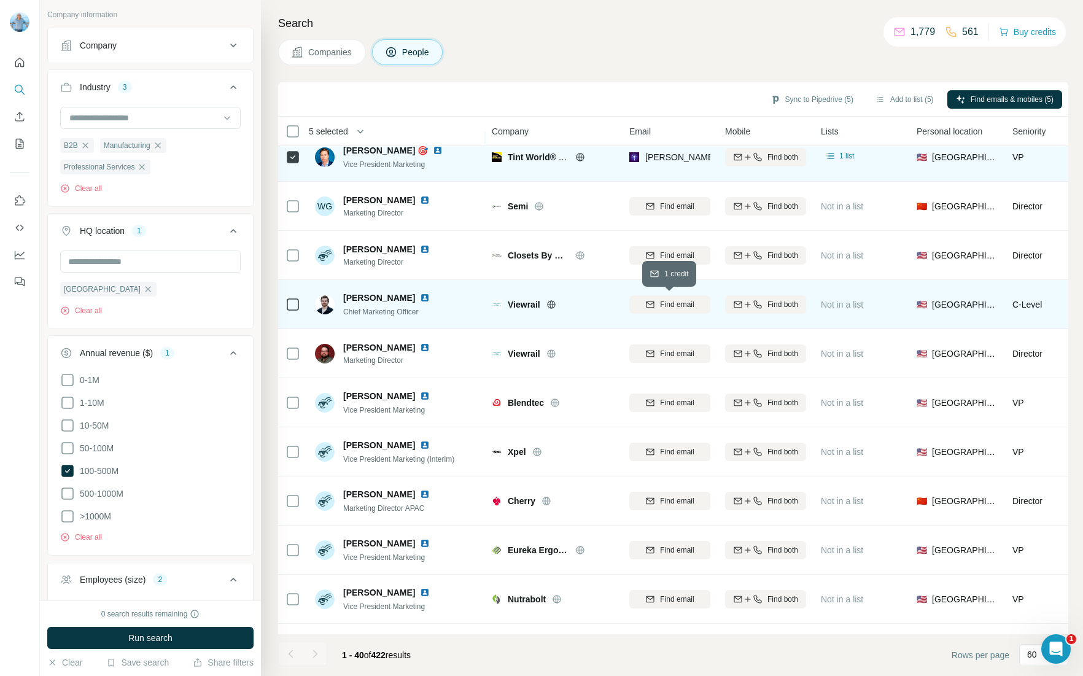
click at [656, 304] on div "Find email" at bounding box center [669, 304] width 81 height 11
click at [654, 355] on icon "button" at bounding box center [650, 354] width 10 height 10
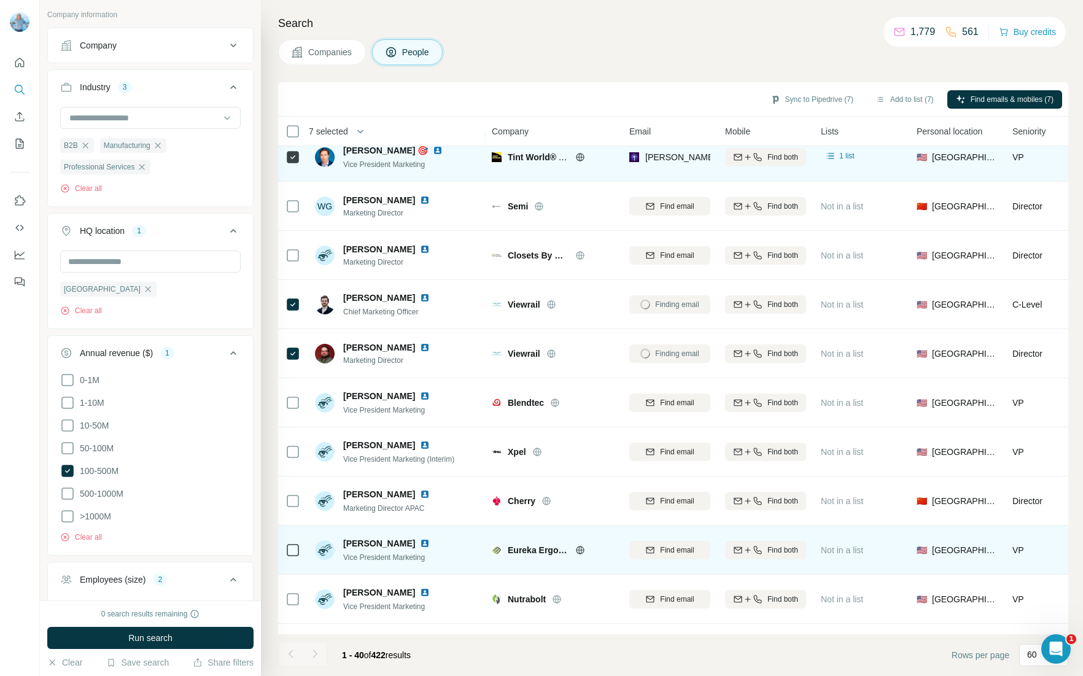
click at [665, 545] on span "Find email" at bounding box center [677, 550] width 34 height 11
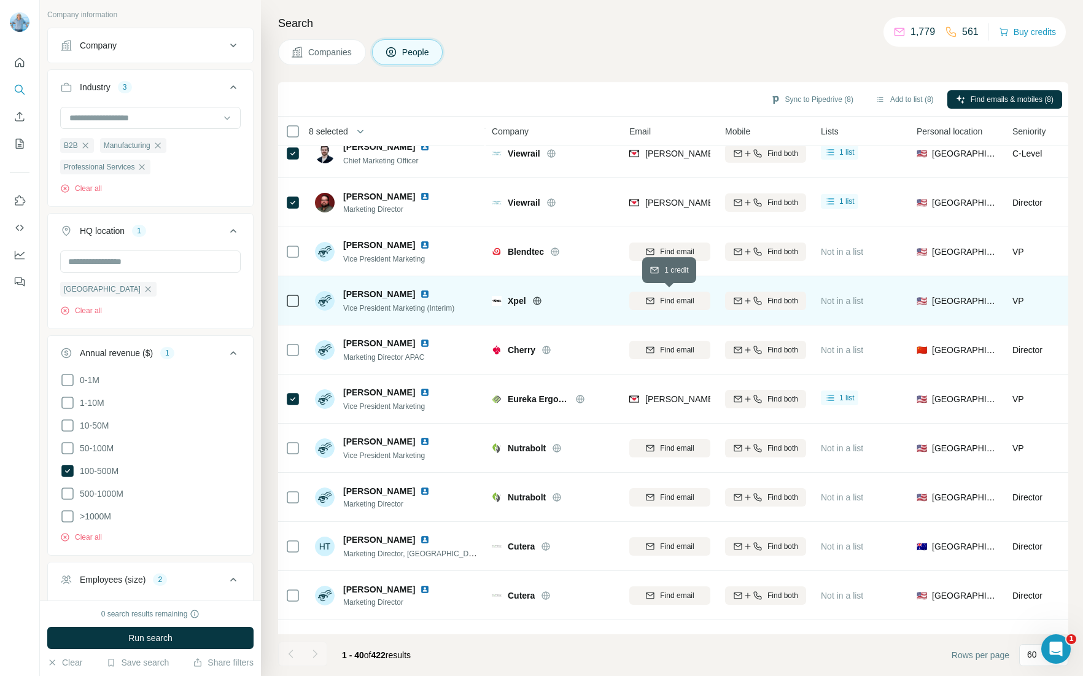
click at [667, 300] on span "Find email" at bounding box center [677, 300] width 34 height 11
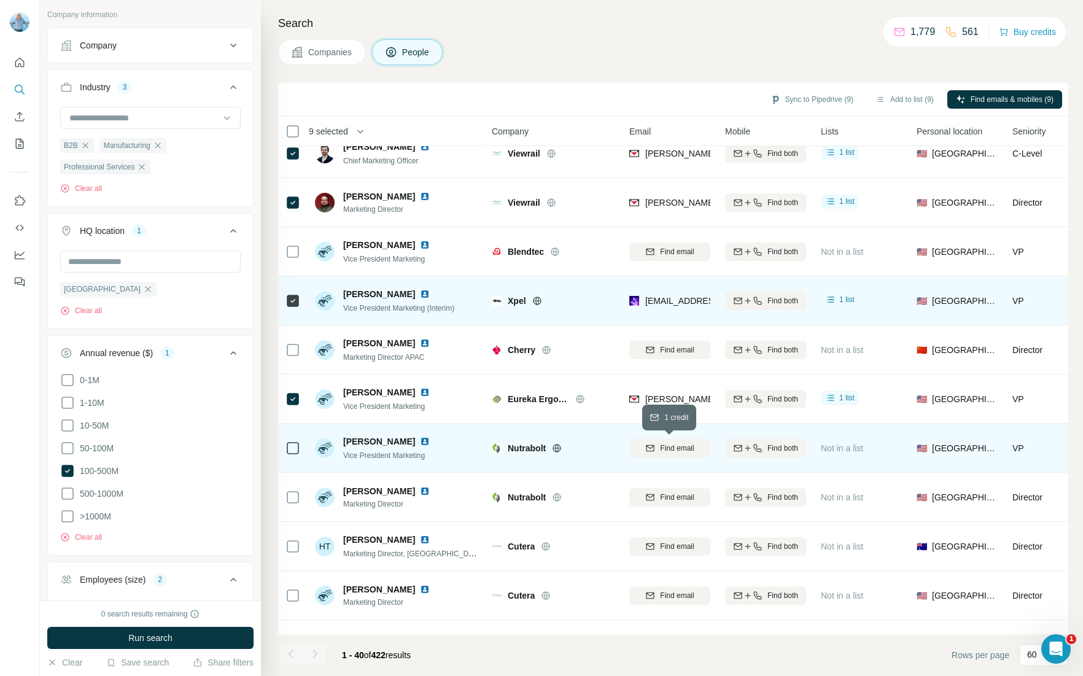
click at [691, 446] on span "Find email" at bounding box center [677, 448] width 34 height 11
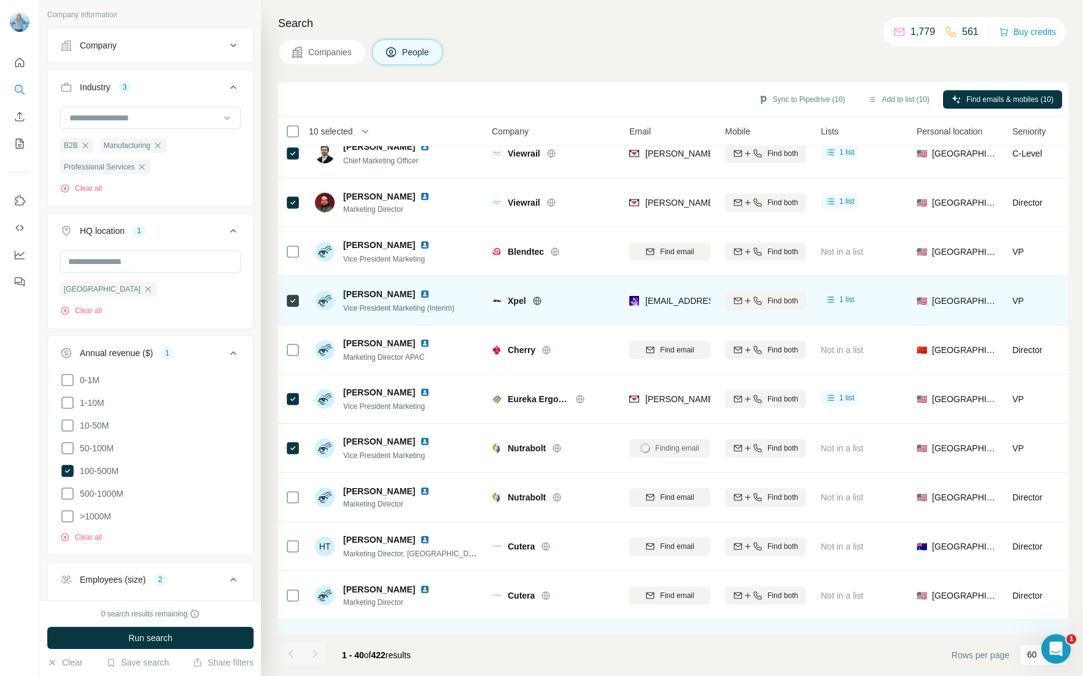
click at [664, 639] on span "Find email" at bounding box center [677, 644] width 34 height 11
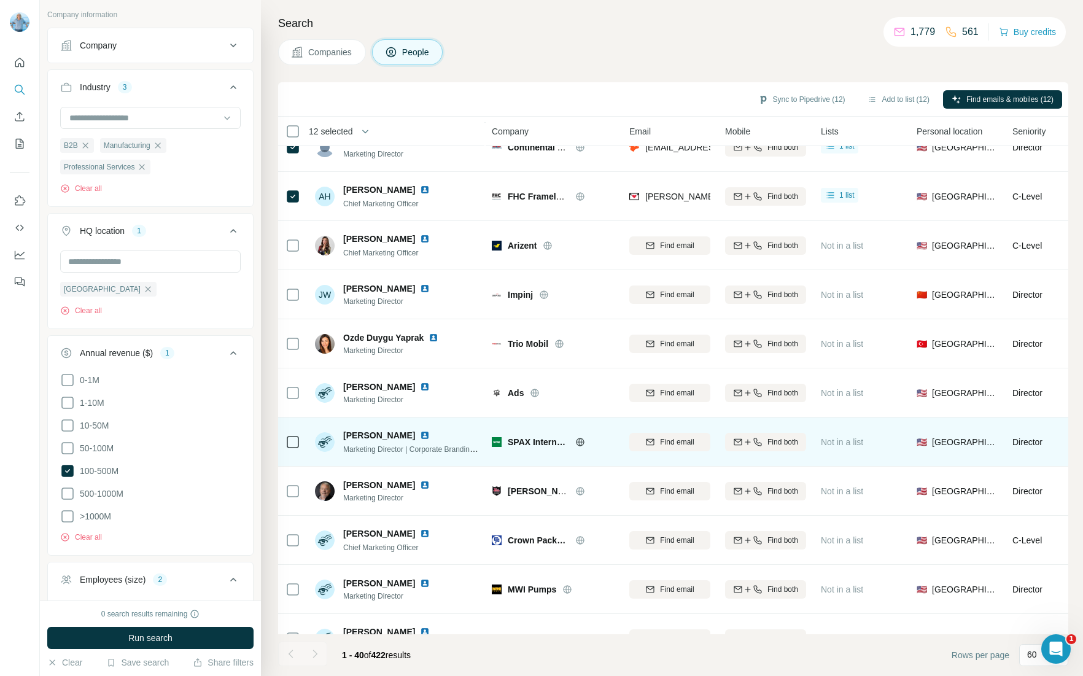
scroll to position [6649, 0]
click at [660, 443] on span "Find email" at bounding box center [677, 442] width 34 height 11
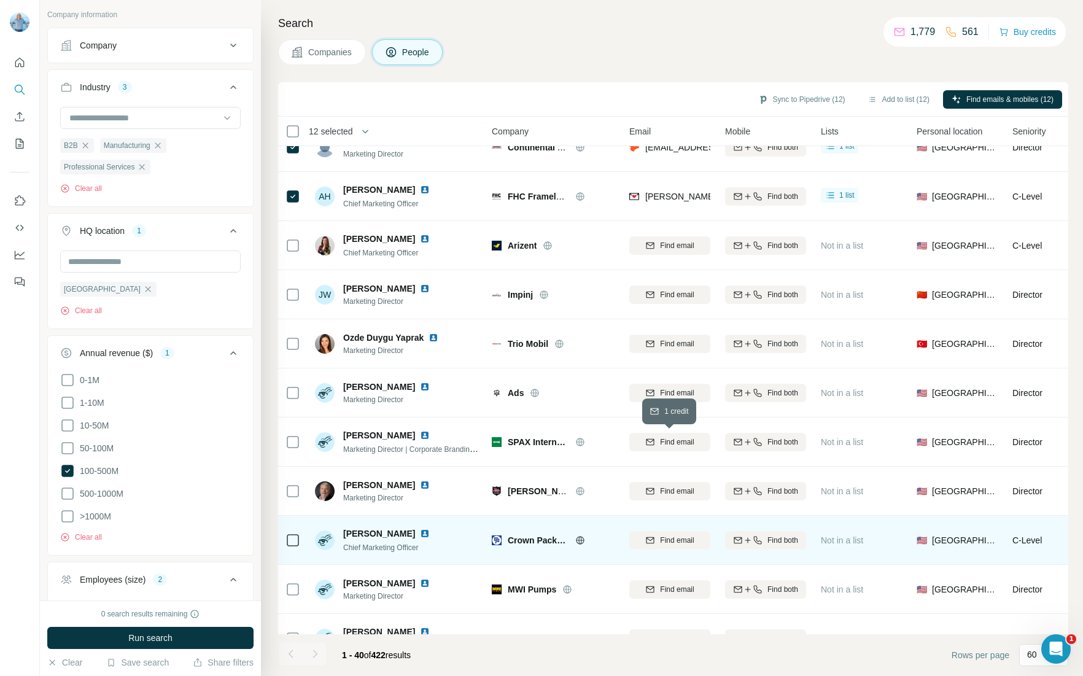
click at [655, 491] on div "Find email" at bounding box center [669, 491] width 81 height 11
click at [666, 539] on span "Find email" at bounding box center [677, 540] width 34 height 11
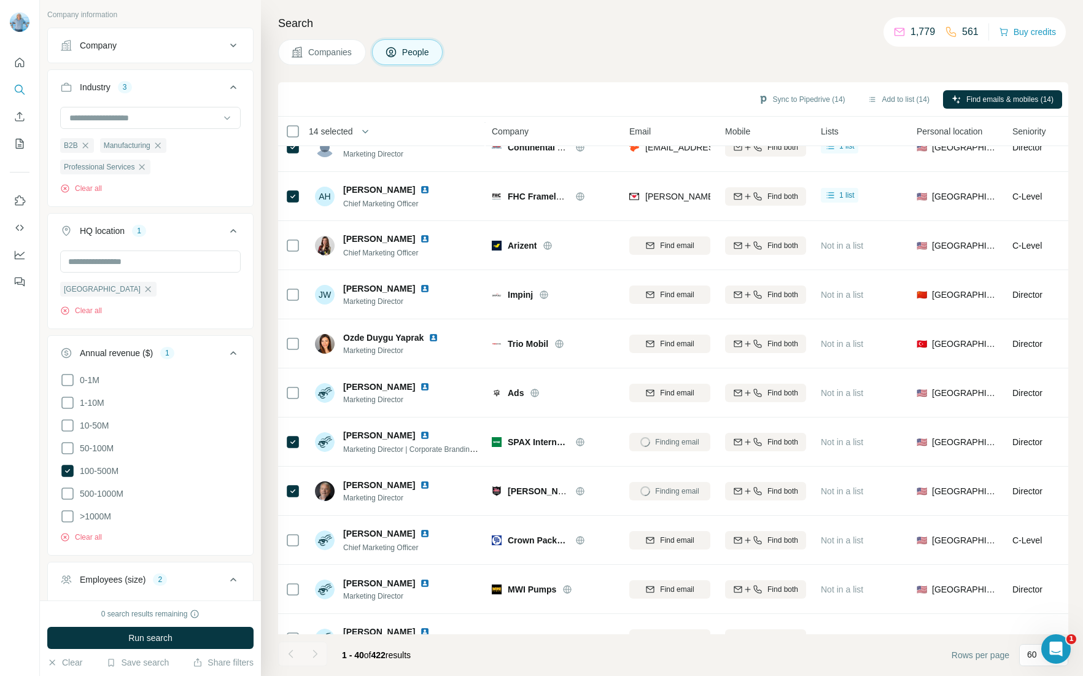
click at [655, 586] on div "Find email" at bounding box center [669, 589] width 81 height 11
click at [651, 243] on icon "button" at bounding box center [650, 246] width 10 height 10
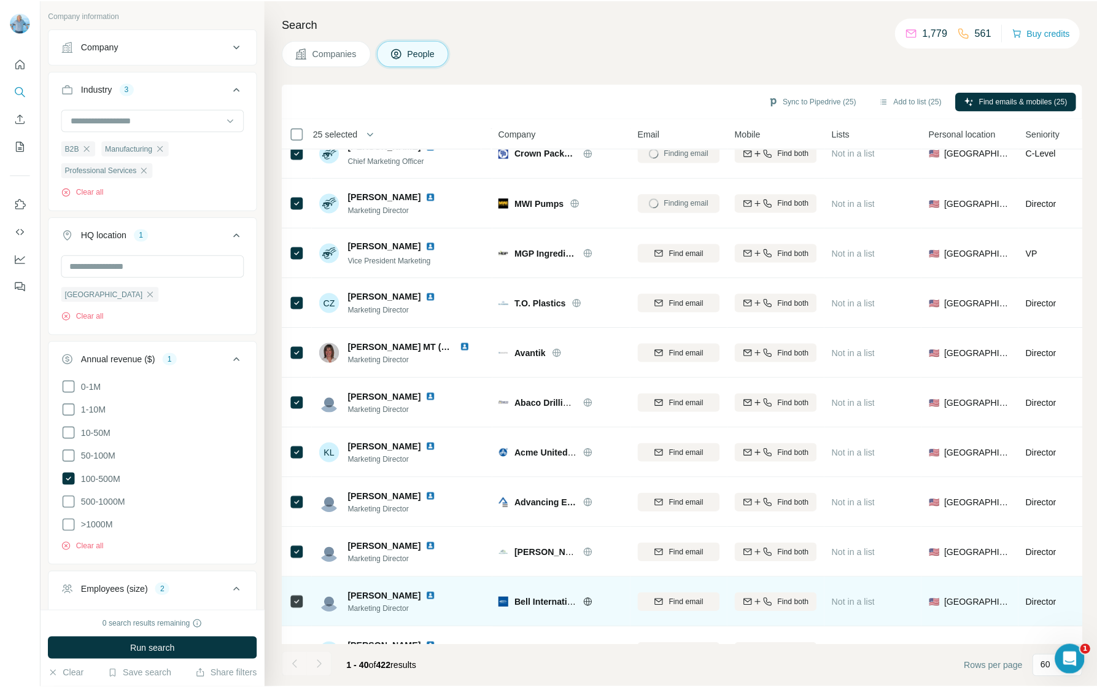
scroll to position [1484, 0]
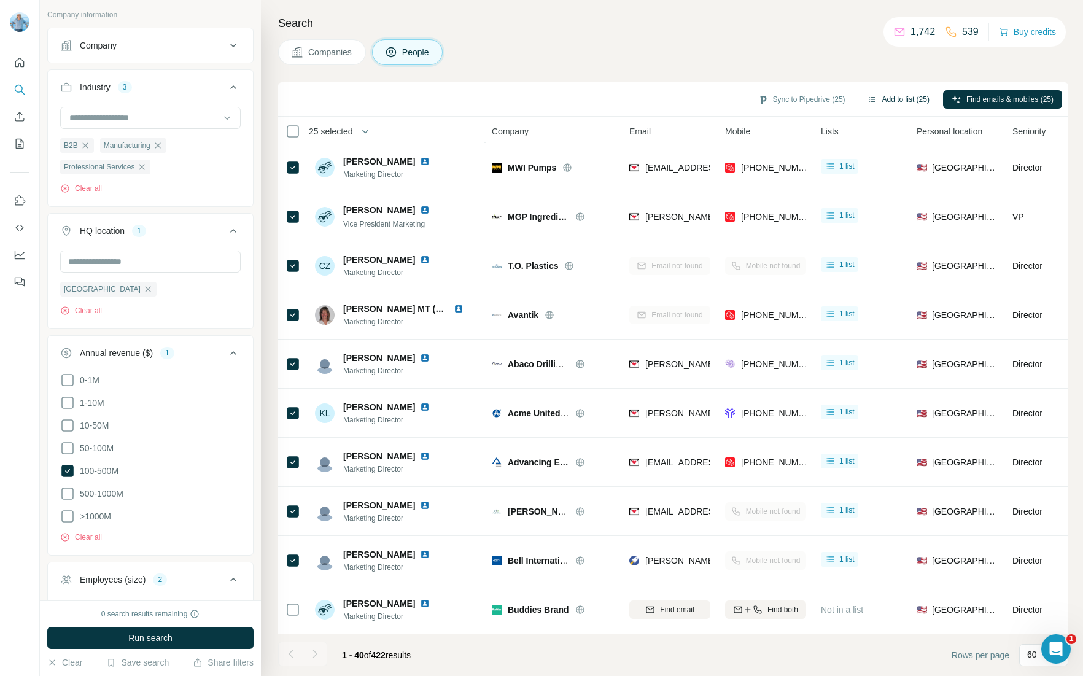
click at [893, 99] on button "Add to list (25)" at bounding box center [898, 99] width 79 height 18
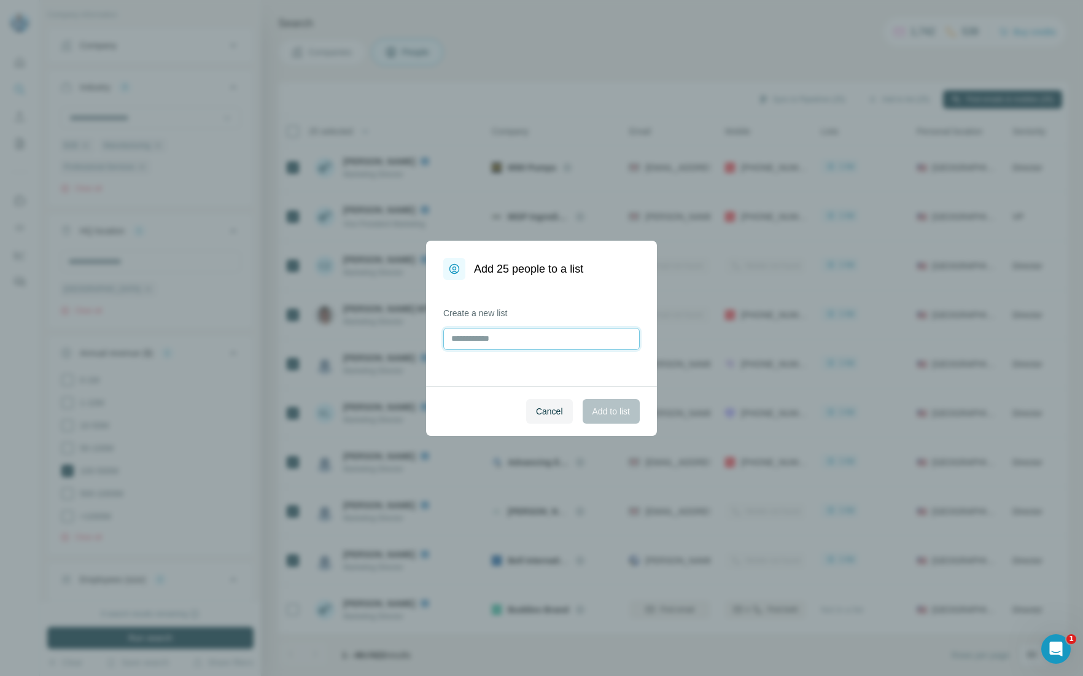
click at [575, 343] on input "text" at bounding box center [541, 339] width 197 height 22
type input "**********"
click at [614, 413] on span "Add to list" at bounding box center [611, 411] width 37 height 12
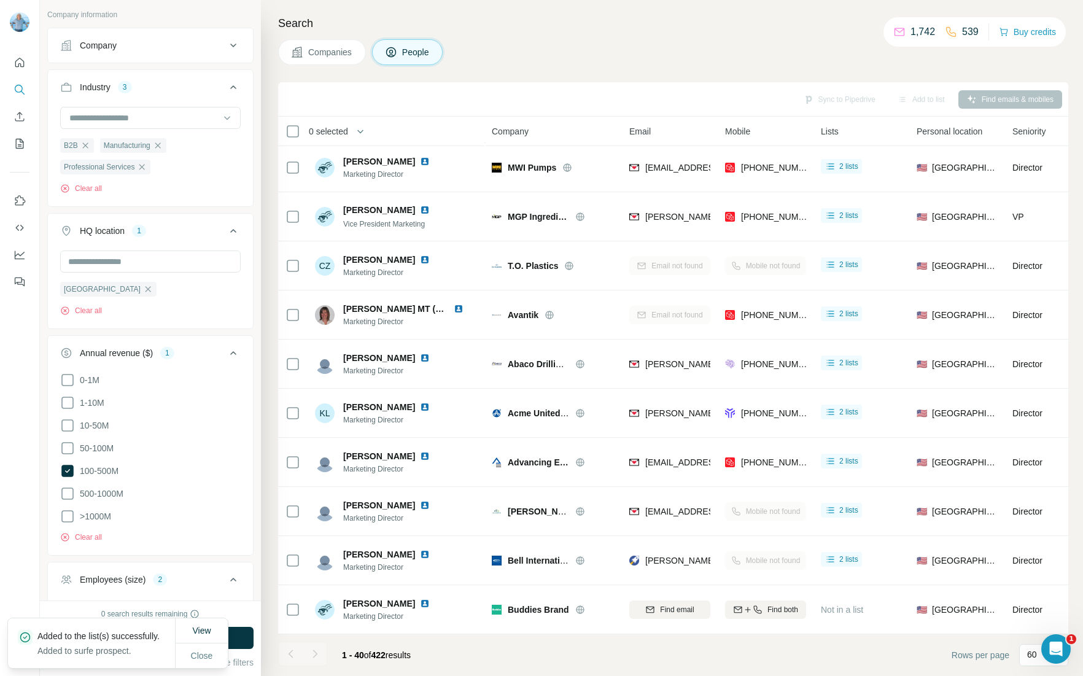
click at [315, 652] on div at bounding box center [315, 654] width 25 height 25
click at [193, 653] on div "View Close" at bounding box center [201, 643] width 53 height 50
click at [196, 656] on span "Close" at bounding box center [202, 656] width 22 height 12
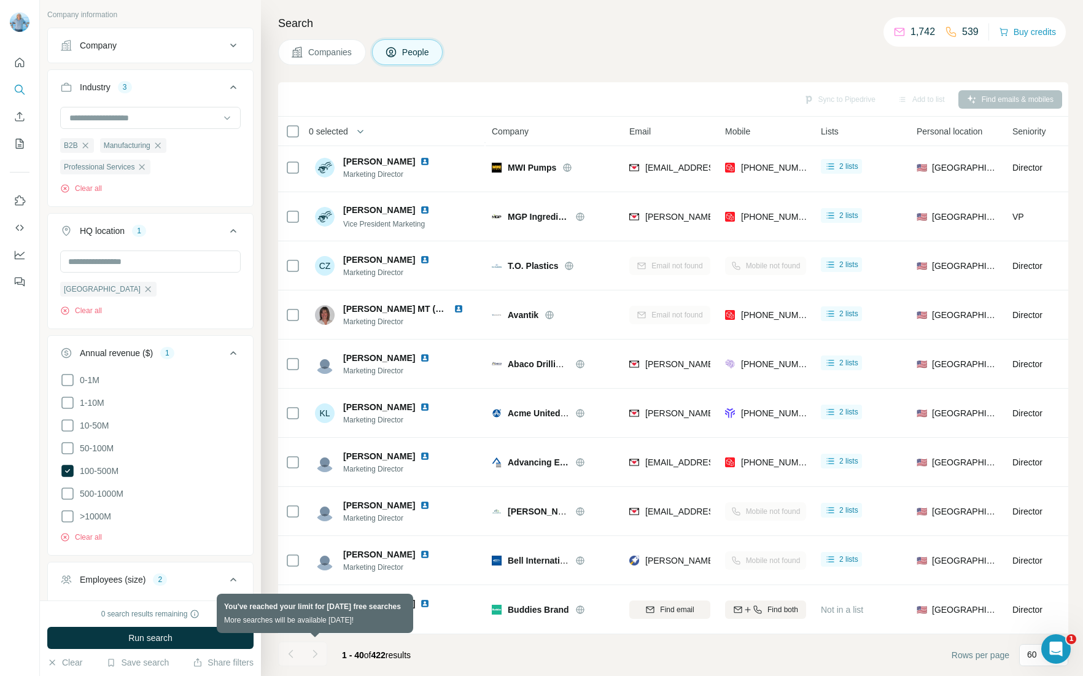
click at [315, 654] on div at bounding box center [315, 654] width 25 height 25
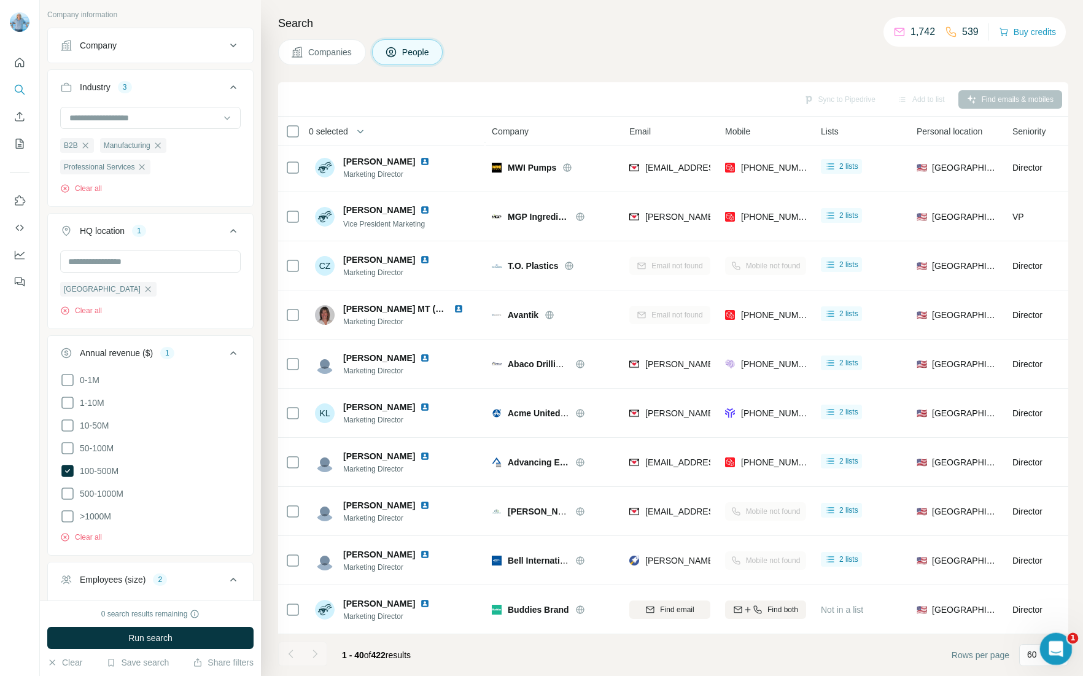
drag, startPoint x: 1059, startPoint y: 639, endPoint x: 1059, endPoint y: 607, distance: 32.5
click html
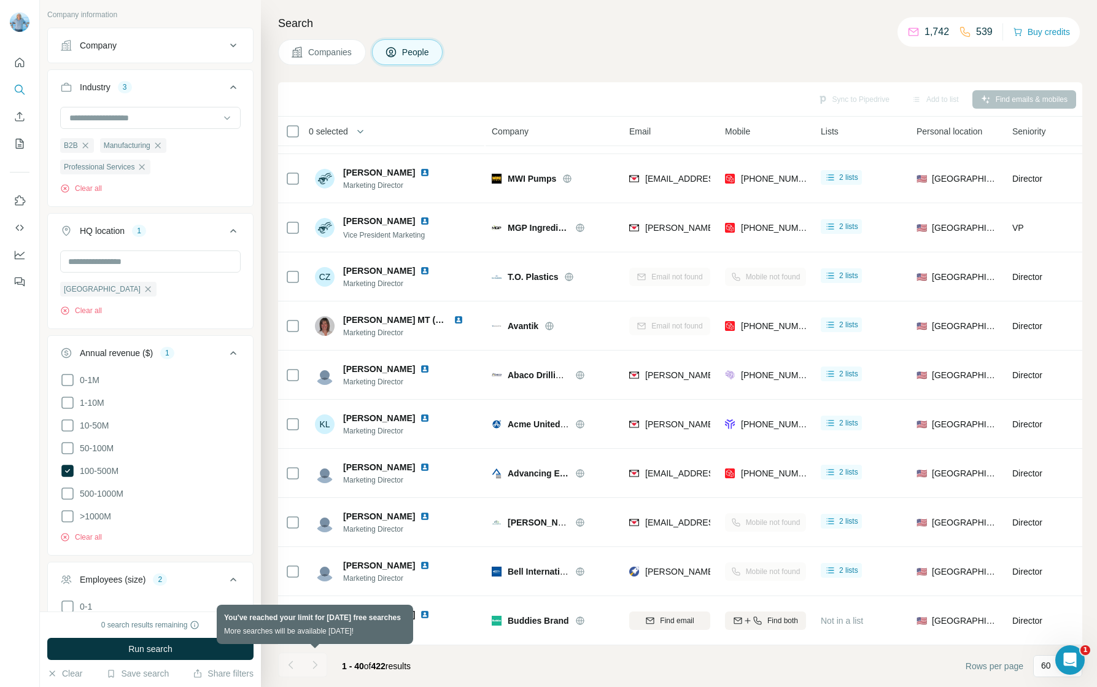
click at [317, 663] on div at bounding box center [315, 665] width 25 height 25
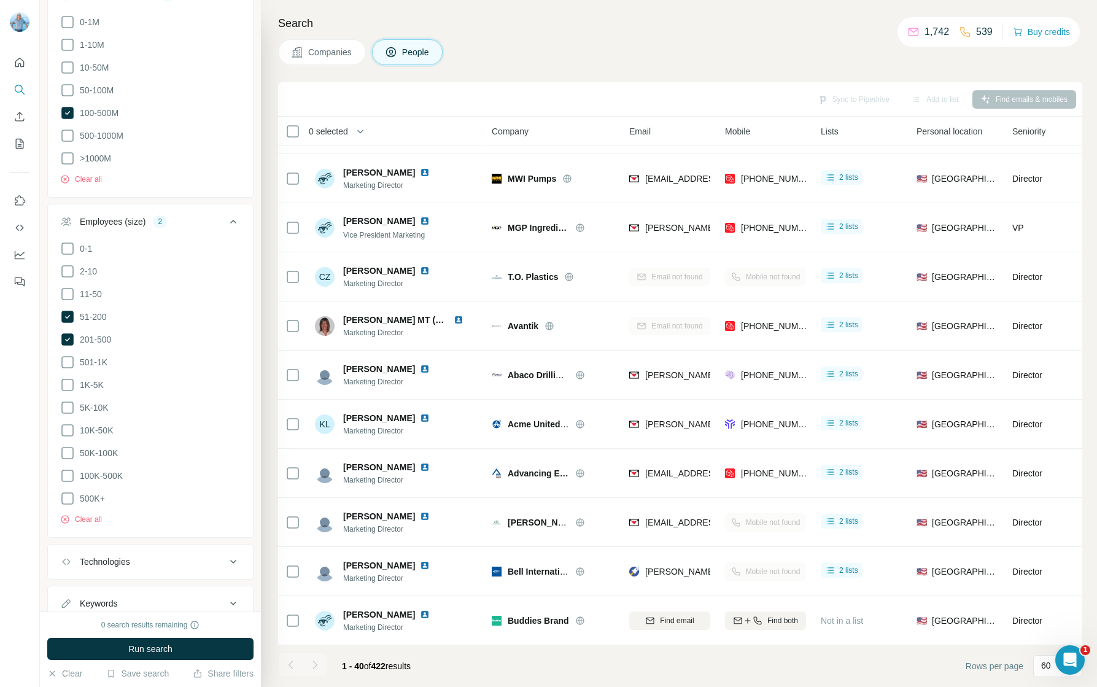
scroll to position [842, 0]
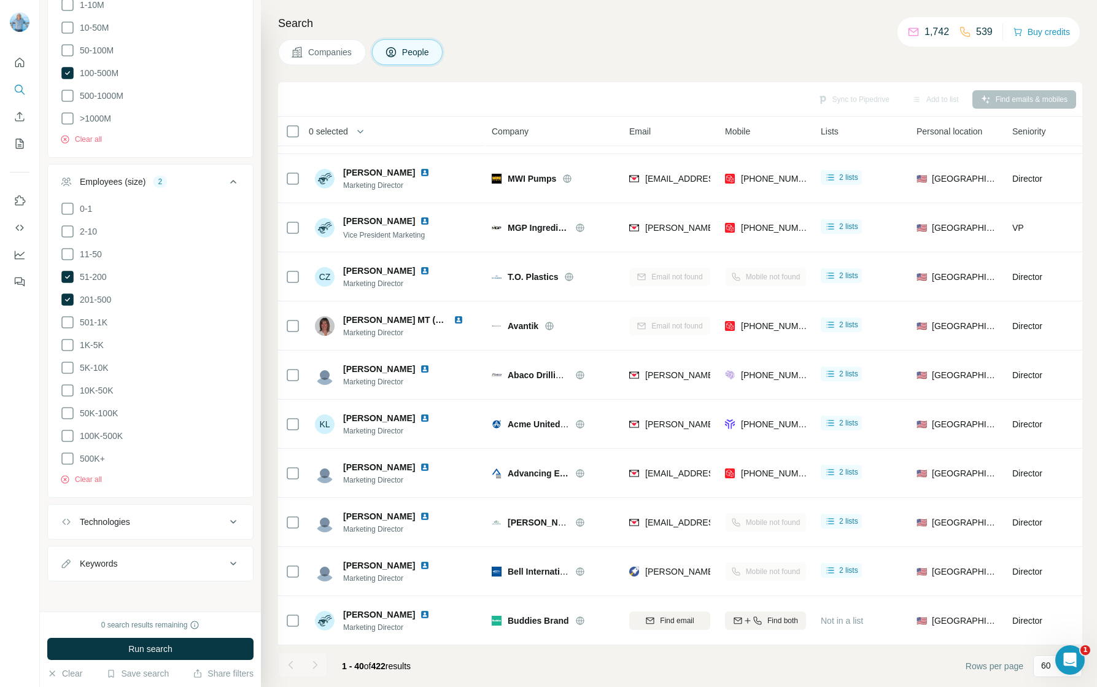
click at [227, 518] on icon at bounding box center [233, 522] width 15 height 15
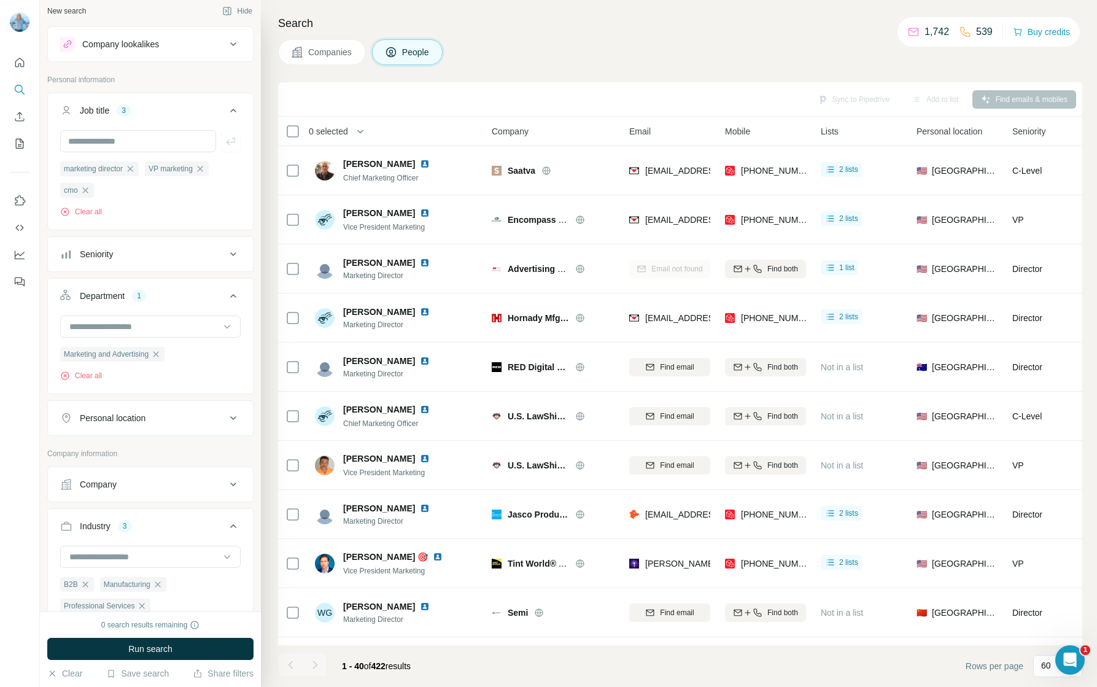
scroll to position [9, 0]
click at [16, 140] on icon "My lists" at bounding box center [20, 144] width 12 height 12
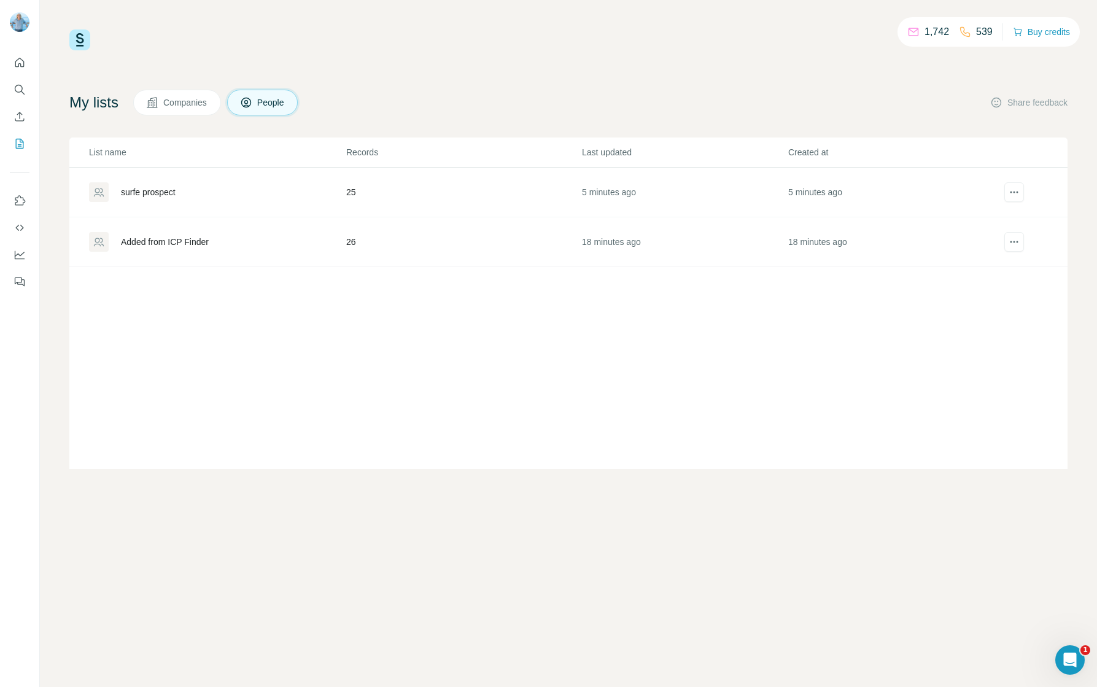
click at [188, 239] on div "Added from ICP Finder" at bounding box center [165, 242] width 88 height 12
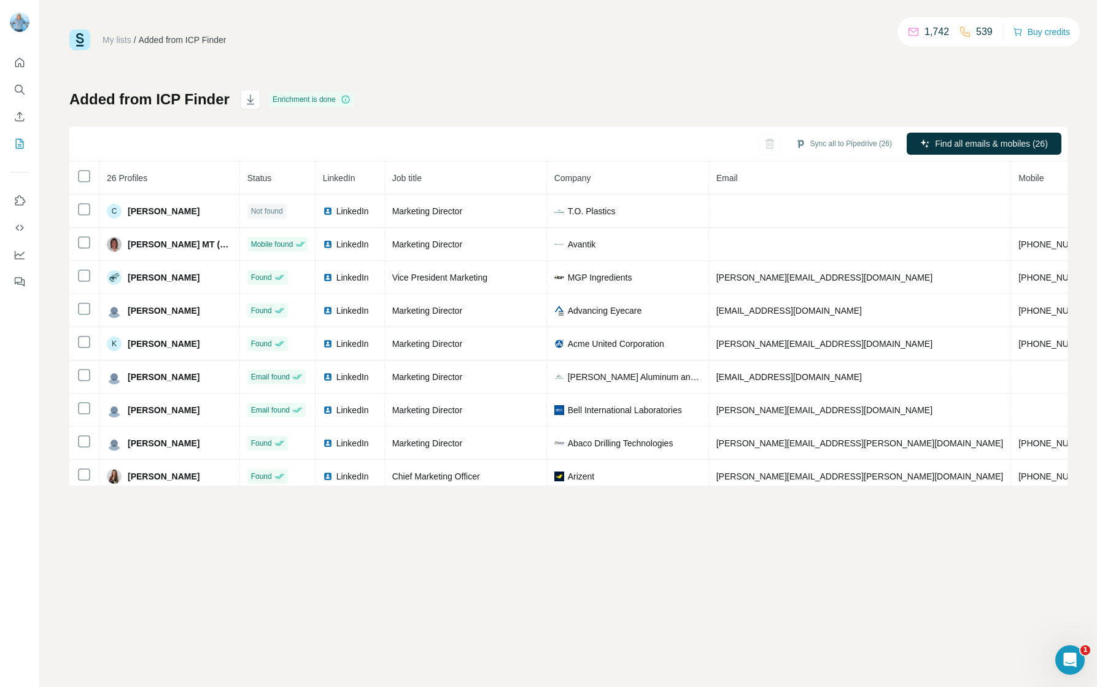
click at [124, 40] on link "My lists" at bounding box center [117, 40] width 29 height 10
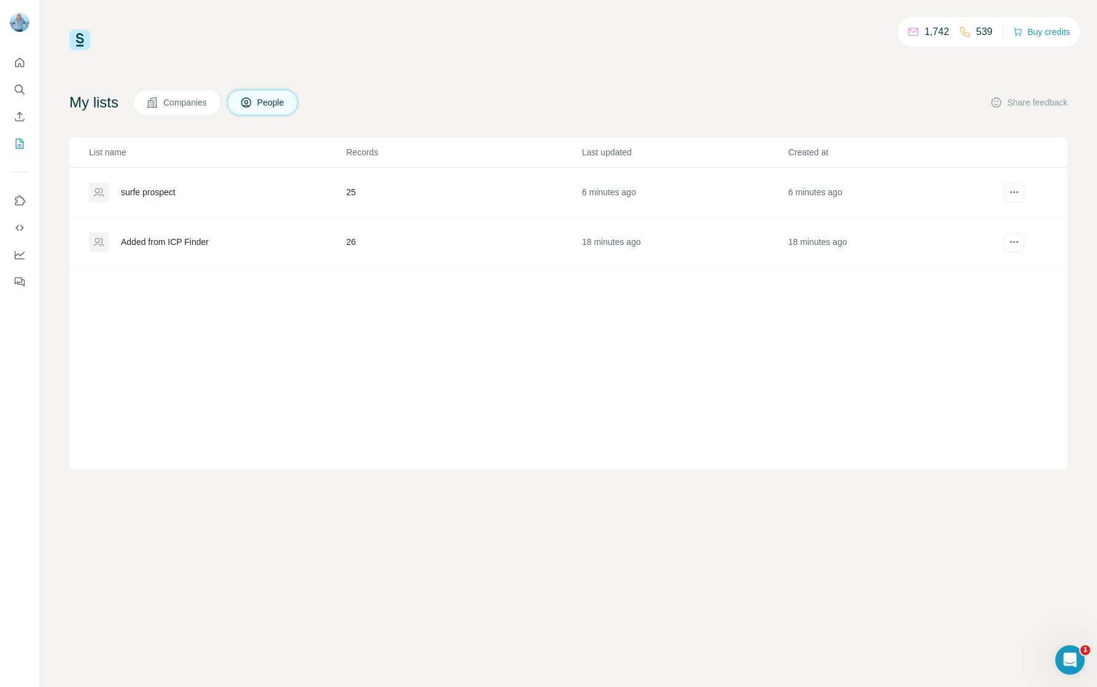
click at [163, 190] on div "surfe prospect" at bounding box center [148, 192] width 55 height 12
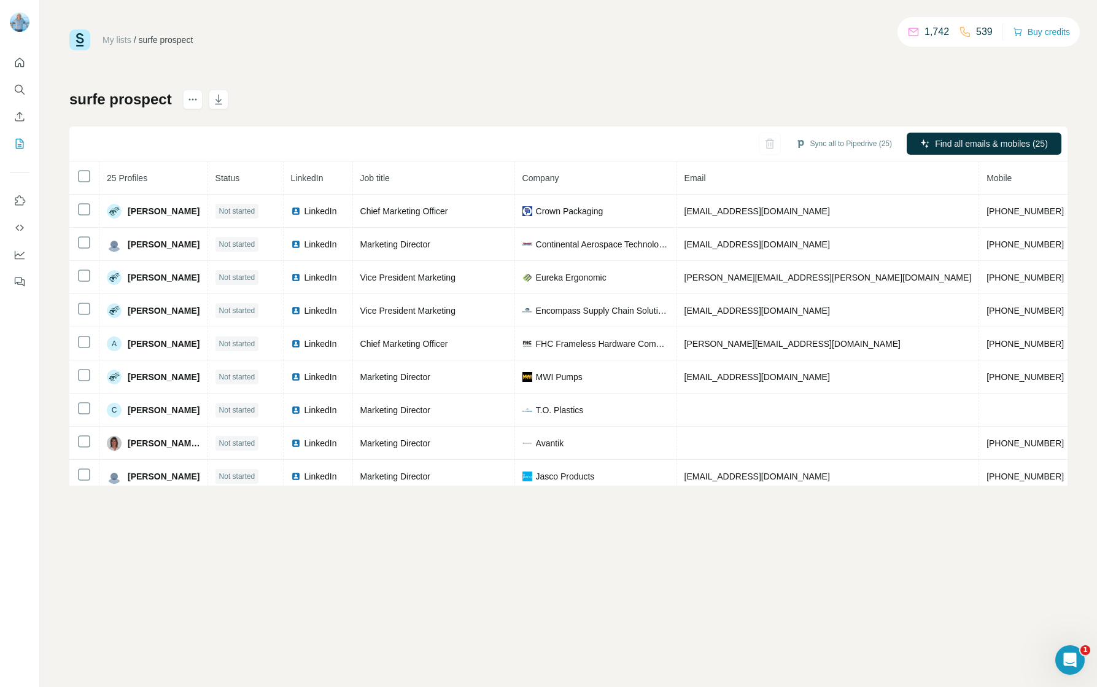
click at [120, 37] on link "My lists" at bounding box center [117, 40] width 29 height 10
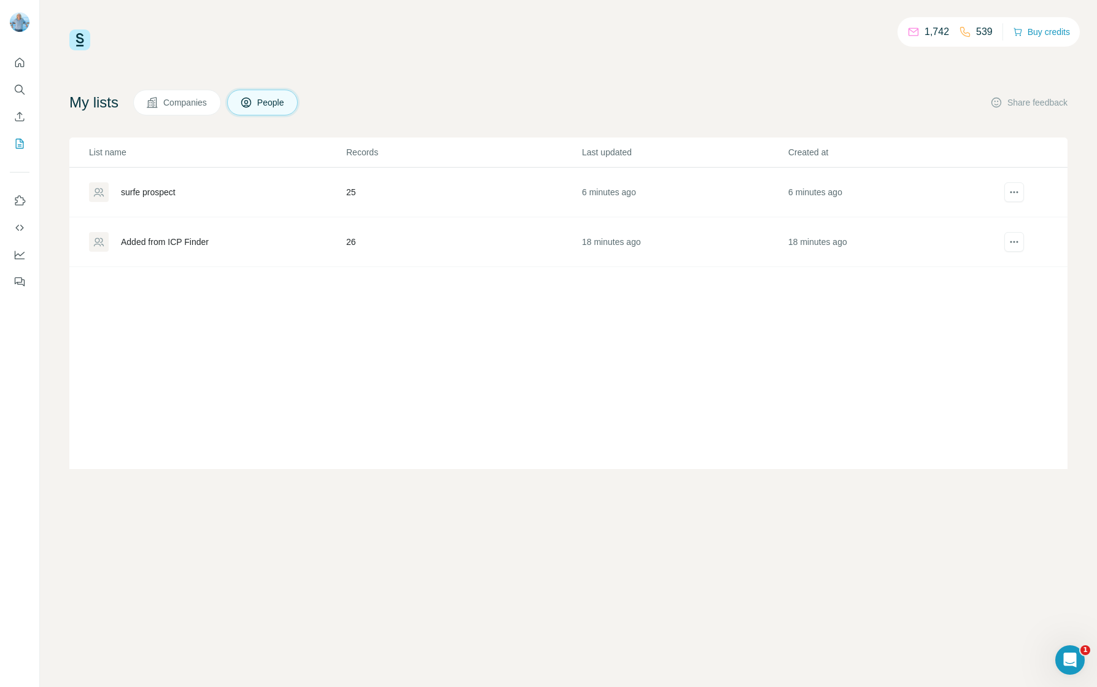
click at [147, 239] on div "Added from ICP Finder" at bounding box center [165, 242] width 88 height 12
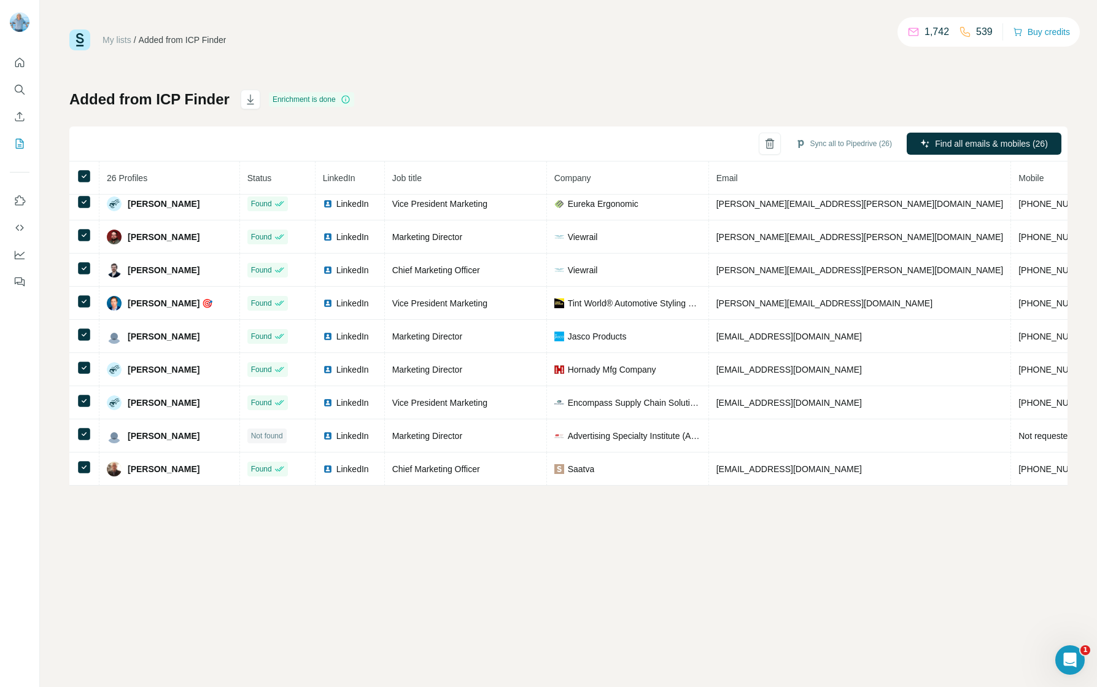
scroll to position [578, 0]
click at [834, 143] on button "Sync all to Pipedrive (26)" at bounding box center [844, 143] width 114 height 18
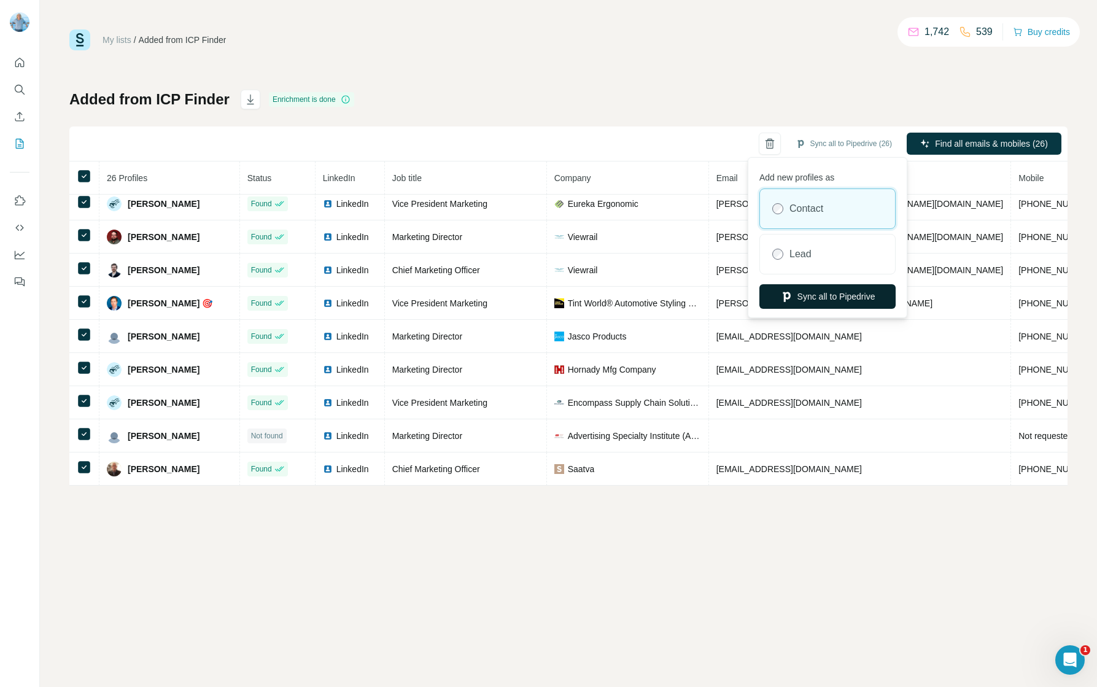
click at [835, 295] on button "Sync all to Pipedrive" at bounding box center [828, 296] width 136 height 25
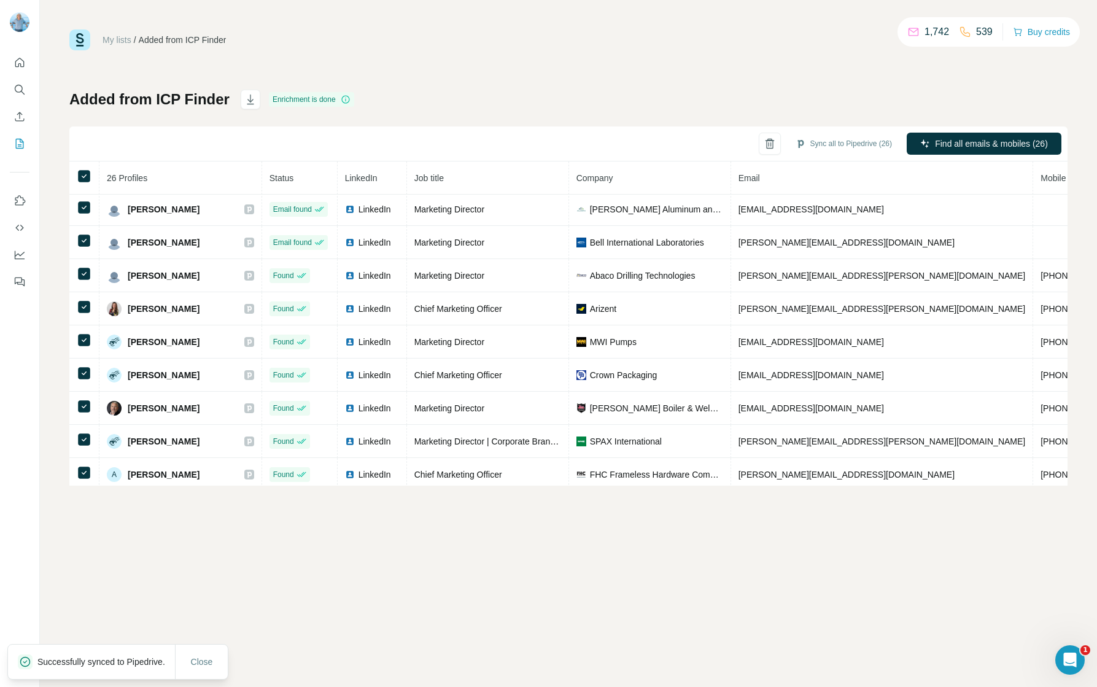
scroll to position [0, 0]
